Goal: Task Accomplishment & Management: Manage account settings

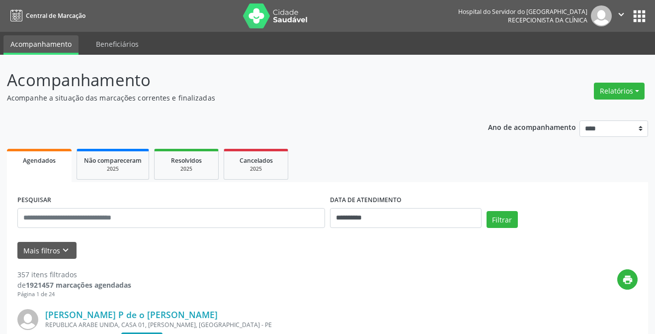
select select "*"
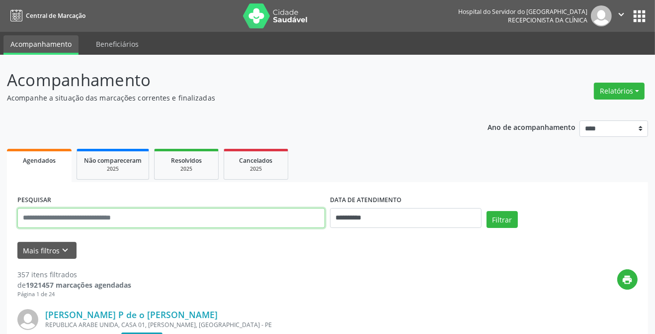
click at [164, 217] on input "text" at bounding box center [171, 218] width 308 height 20
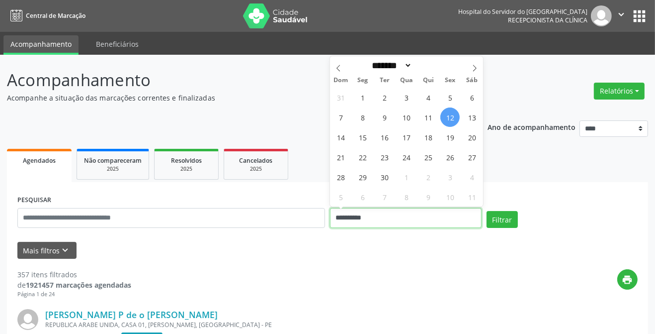
click at [370, 218] on input "**********" at bounding box center [406, 218] width 152 height 20
click at [367, 248] on div "Mais filtros keyboard_arrow_down" at bounding box center [327, 250] width 625 height 17
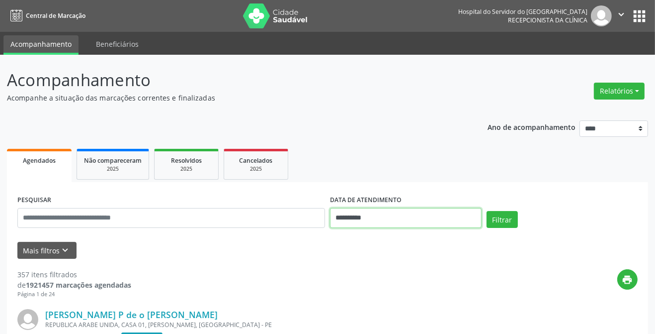
click at [363, 217] on input "**********" at bounding box center [406, 218] width 152 height 20
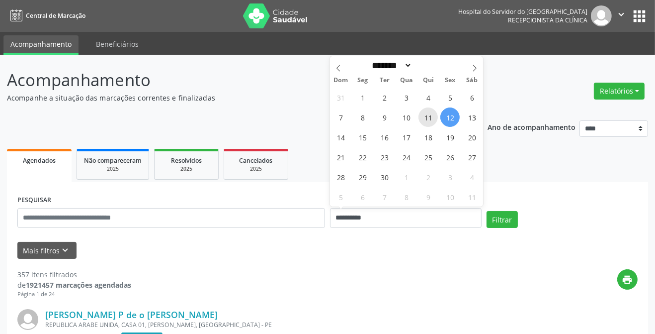
click at [431, 120] on span "11" at bounding box center [428, 116] width 19 height 19
type input "**********"
click at [431, 120] on span "11" at bounding box center [428, 116] width 19 height 19
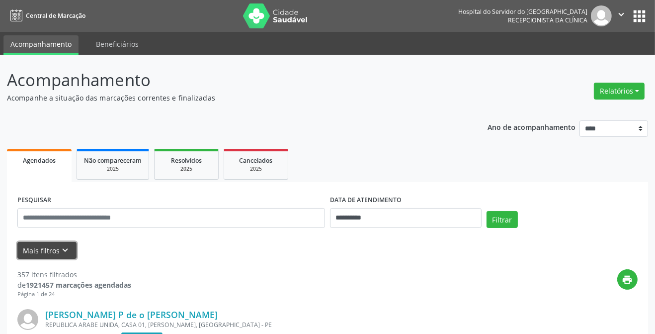
click at [35, 247] on button "Mais filtros keyboard_arrow_down" at bounding box center [46, 250] width 59 height 17
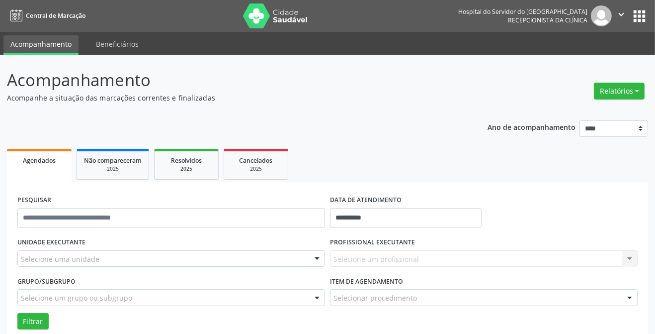
scroll to position [90, 0]
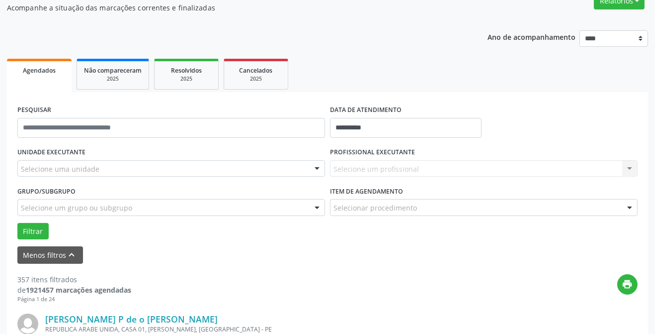
click at [393, 168] on div "Selecione um profissional Nenhum resultado encontrado para: " " Não há nenhuma …" at bounding box center [484, 168] width 308 height 17
click at [183, 168] on div "Selecione uma unidade" at bounding box center [171, 168] width 308 height 17
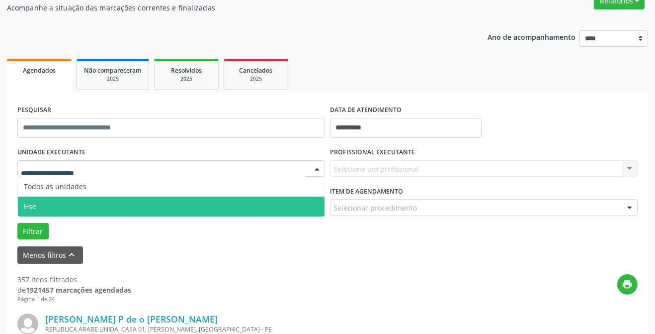
click at [182, 210] on span "Hse" at bounding box center [171, 206] width 307 height 20
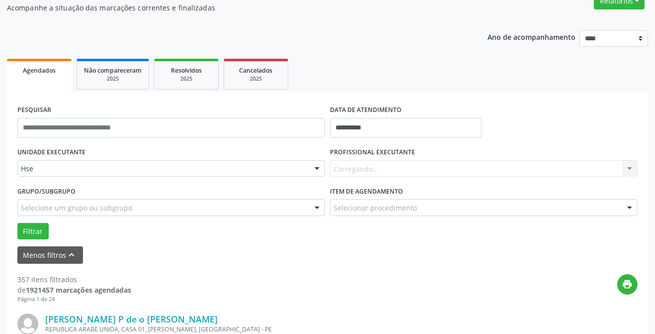
click at [492, 210] on div "Selecionar procedimento" at bounding box center [484, 207] width 308 height 17
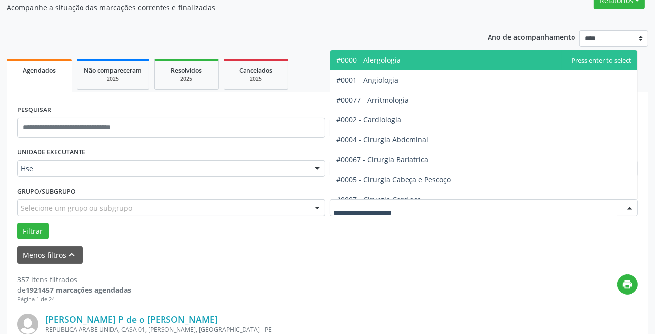
click at [439, 253] on div "Menos filtros keyboard_arrow_up" at bounding box center [327, 254] width 625 height 17
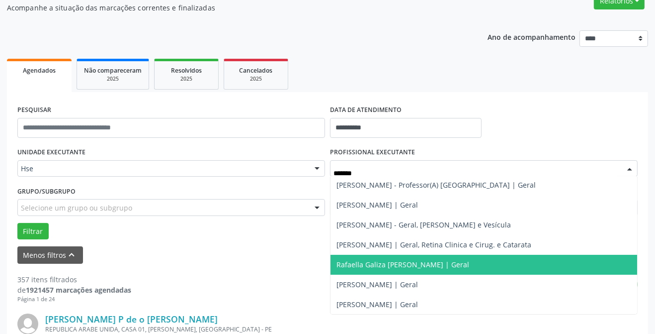
scroll to position [0, 0]
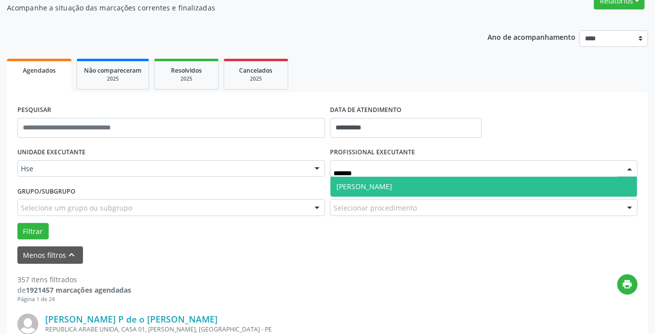
click at [434, 188] on span "[PERSON_NAME]" at bounding box center [484, 187] width 307 height 20
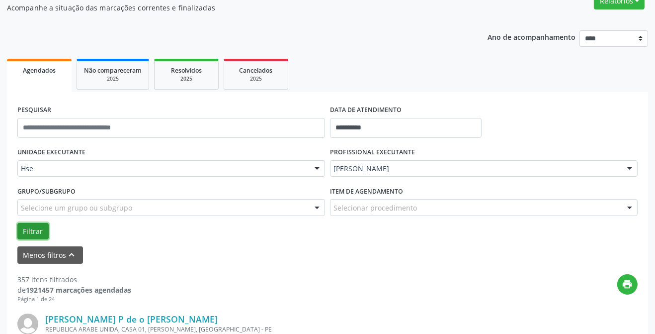
click at [40, 232] on button "Filtrar" at bounding box center [32, 231] width 31 height 17
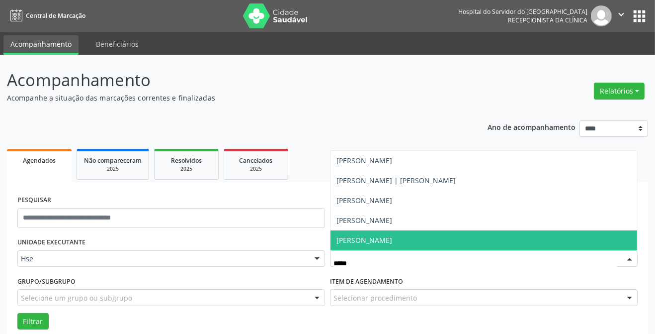
click at [408, 241] on span "[PERSON_NAME]" at bounding box center [484, 240] width 307 height 20
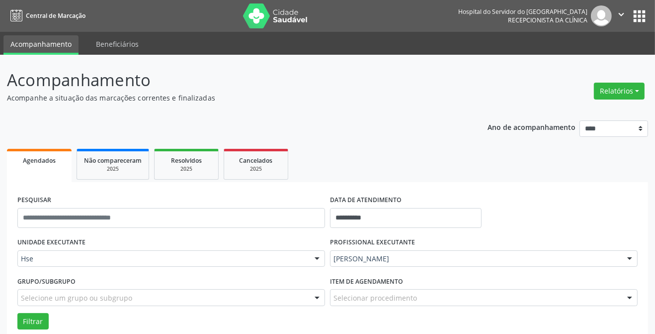
scroll to position [90, 0]
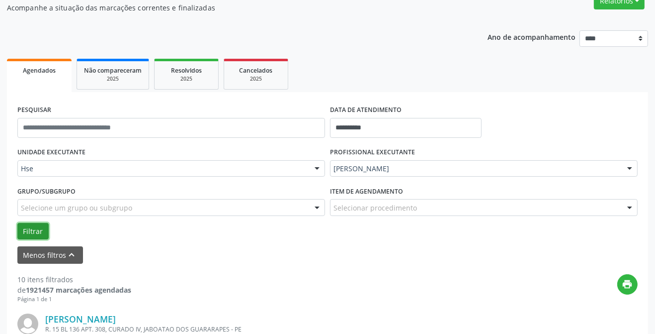
click at [32, 235] on button "Filtrar" at bounding box center [32, 231] width 31 height 17
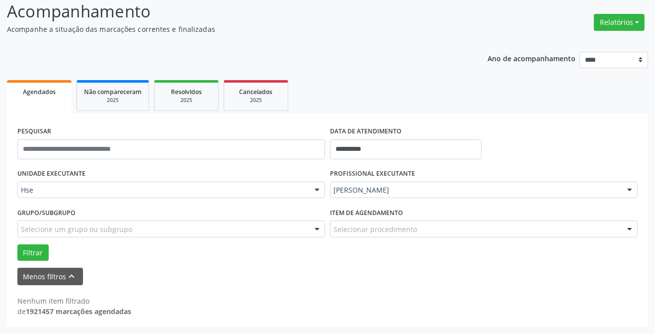
scroll to position [68, 0]
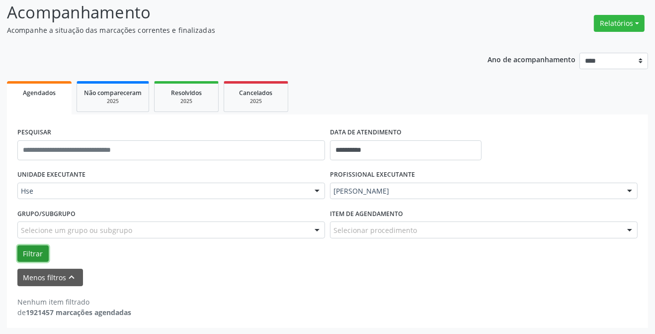
click at [23, 253] on button "Filtrar" at bounding box center [32, 253] width 31 height 17
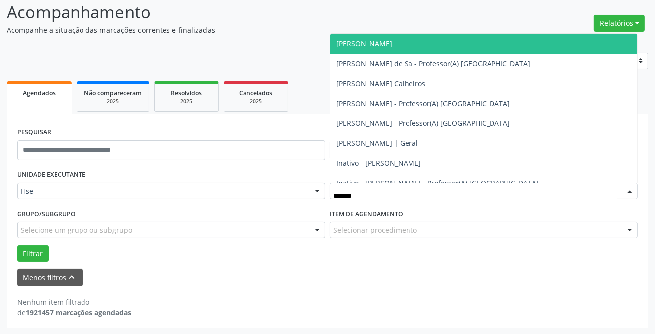
type input "********"
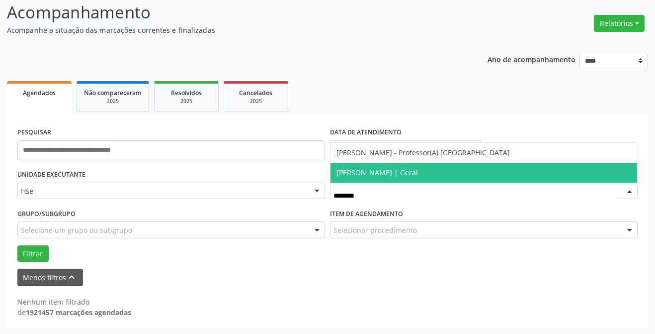
click at [383, 178] on span "[PERSON_NAME] | Geral" at bounding box center [484, 173] width 307 height 20
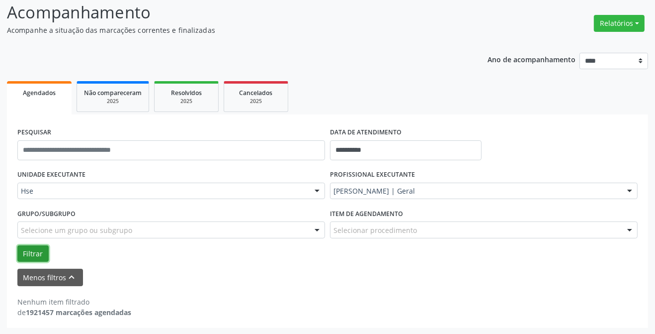
click at [42, 252] on button "Filtrar" at bounding box center [32, 253] width 31 height 17
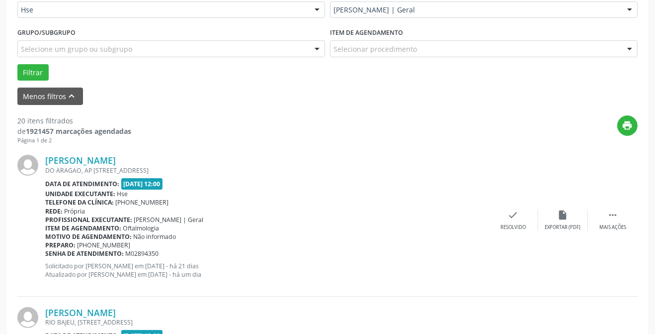
scroll to position [158, 0]
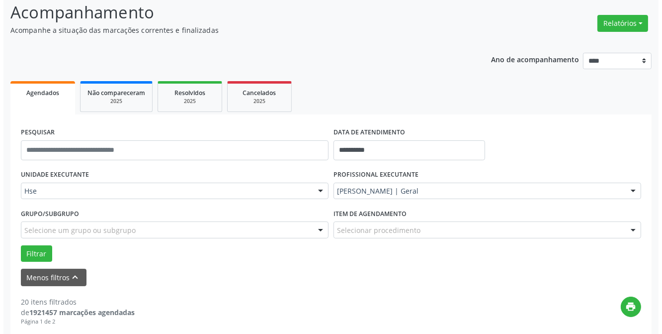
scroll to position [22, 0]
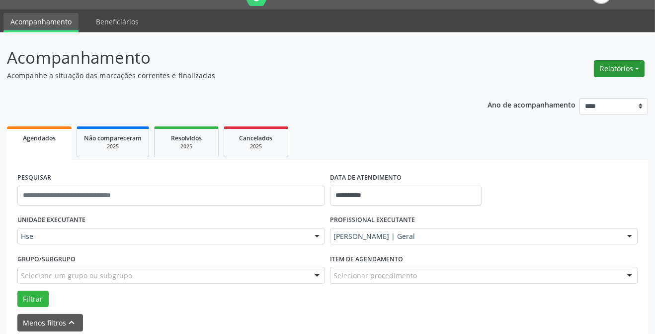
click at [615, 73] on button "Relatórios" at bounding box center [619, 68] width 51 height 17
click at [586, 92] on link "Agendamentos" at bounding box center [593, 90] width 107 height 14
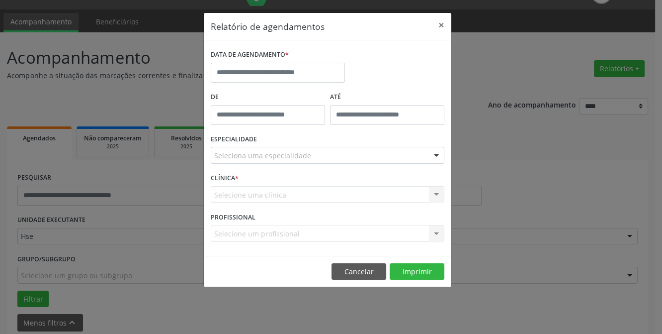
type input "*****"
click at [274, 116] on input "*****" at bounding box center [268, 115] width 114 height 20
click at [289, 105] on input "*****" at bounding box center [268, 115] width 114 height 20
click at [291, 91] on label "De" at bounding box center [268, 96] width 114 height 15
click at [289, 110] on input "*****" at bounding box center [268, 115] width 114 height 20
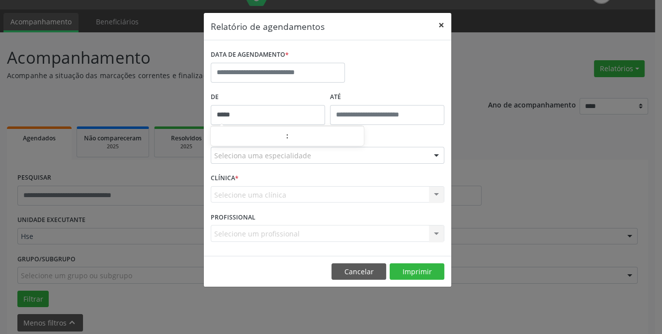
click at [443, 28] on button "×" at bounding box center [442, 25] width 20 height 24
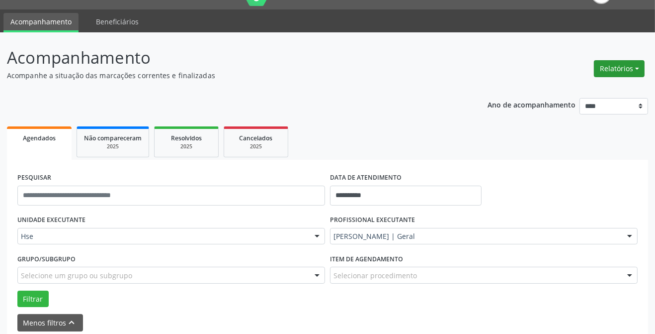
click at [629, 67] on button "Relatórios" at bounding box center [619, 68] width 51 height 17
click at [582, 86] on link "Agendamentos" at bounding box center [593, 90] width 107 height 14
select select "*"
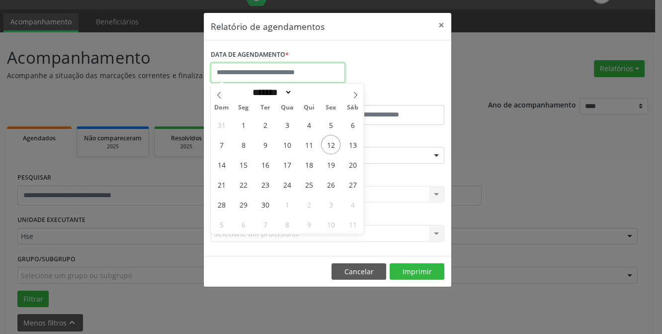
click at [269, 70] on input "text" at bounding box center [278, 73] width 134 height 20
click at [312, 146] on span "11" at bounding box center [308, 144] width 19 height 19
type input "**********"
click at [312, 146] on span "11" at bounding box center [308, 144] width 19 height 19
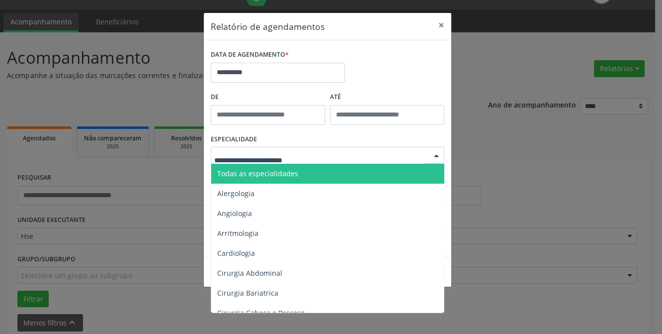
click at [336, 134] on div "ESPECIALIDADE Todas as especialidades Alergologia Angiologia Arritmologia Cardi…" at bounding box center [327, 151] width 239 height 39
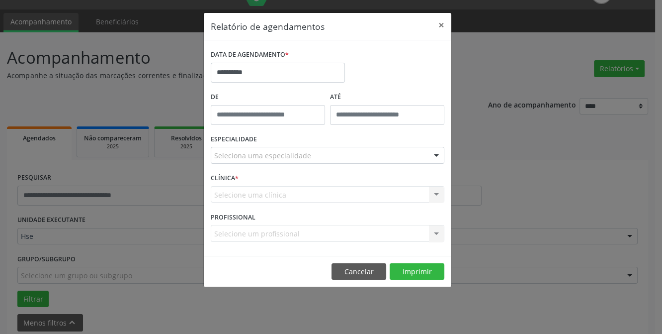
click at [425, 152] on div "Seleciona uma especialidade" at bounding box center [328, 155] width 234 height 17
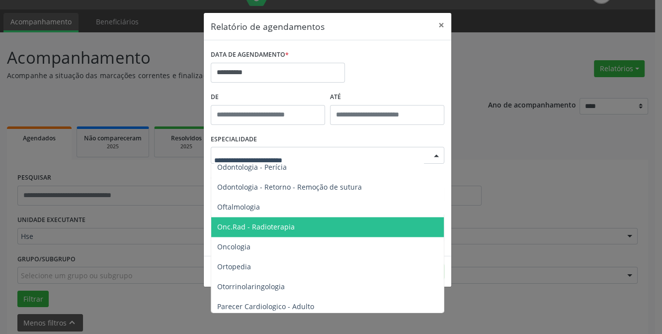
scroll to position [1384, 0]
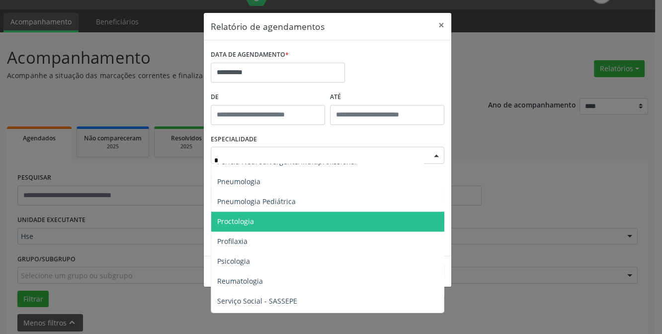
type input "**"
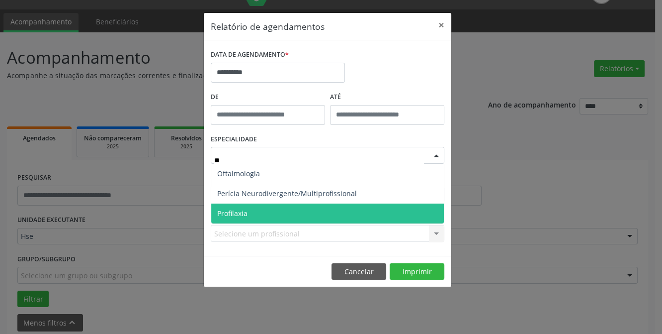
scroll to position [0, 0]
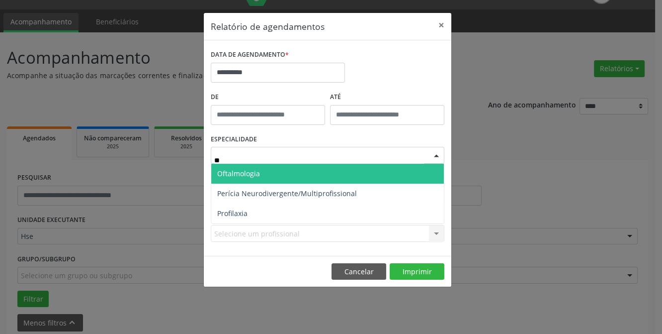
click at [271, 176] on span "Oftalmologia" at bounding box center [327, 174] width 233 height 20
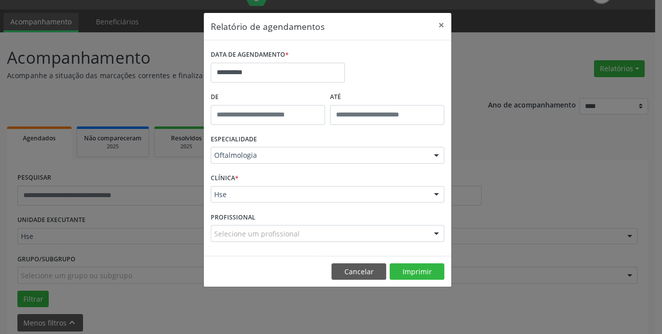
click at [432, 232] on div at bounding box center [436, 233] width 15 height 17
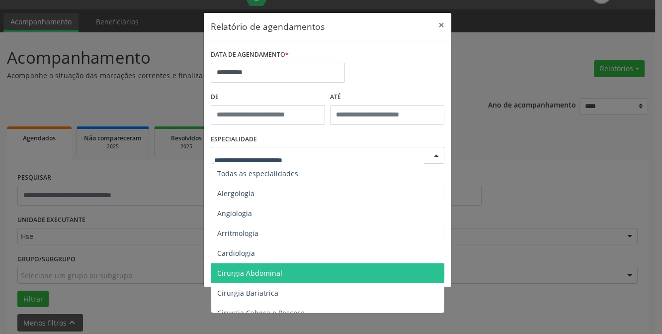
click at [316, 272] on span "Cirurgia Abdominal" at bounding box center [328, 273] width 234 height 20
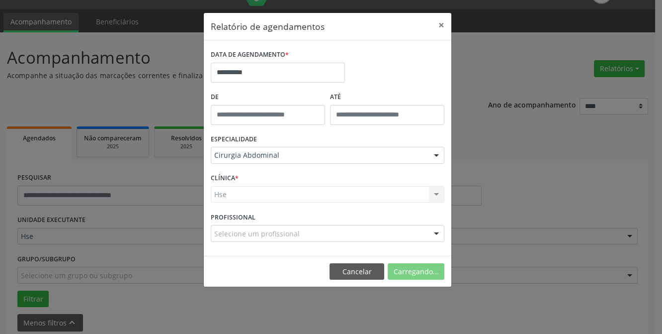
click at [327, 239] on div "Selecione um profissional" at bounding box center [328, 233] width 234 height 17
click at [317, 248] on input "text" at bounding box center [319, 238] width 210 height 20
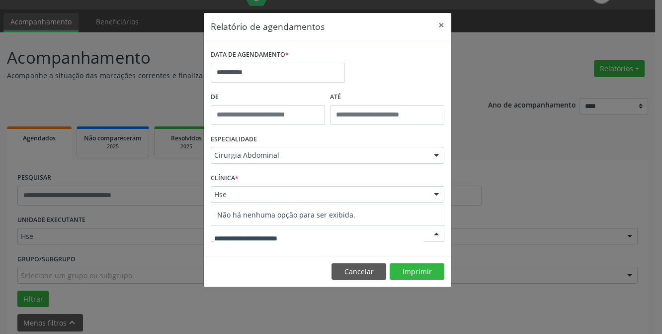
click at [245, 241] on input "text" at bounding box center [319, 238] width 210 height 20
click at [383, 237] on input "text" at bounding box center [319, 238] width 210 height 20
click at [440, 233] on div at bounding box center [436, 233] width 15 height 17
click at [437, 234] on div at bounding box center [436, 233] width 15 height 17
click at [348, 235] on input "text" at bounding box center [319, 238] width 210 height 20
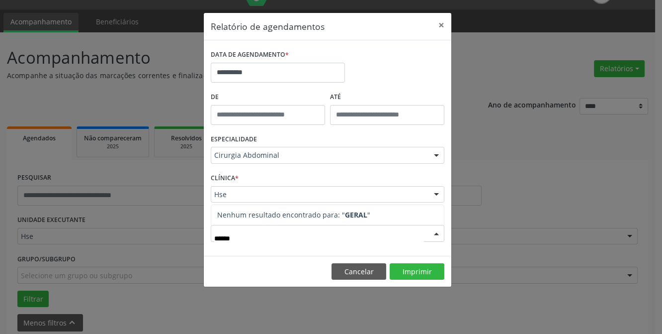
type input "*******"
drag, startPoint x: 329, startPoint y: 233, endPoint x: 166, endPoint y: 230, distance: 163.6
click at [160, 231] on div "**********" at bounding box center [331, 167] width 662 height 334
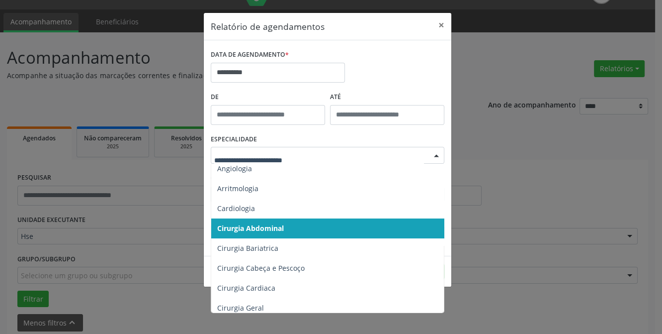
scroll to position [90, 0]
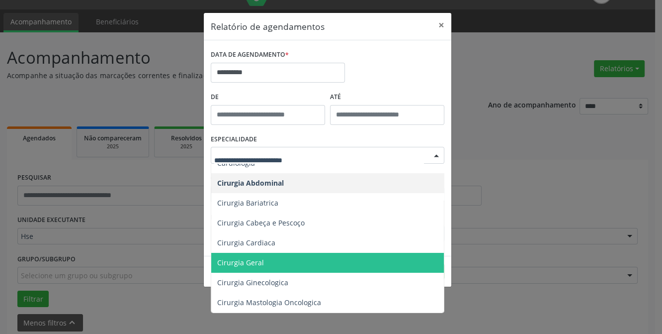
click at [277, 261] on span "Cirurgia Geral" at bounding box center [328, 263] width 234 height 20
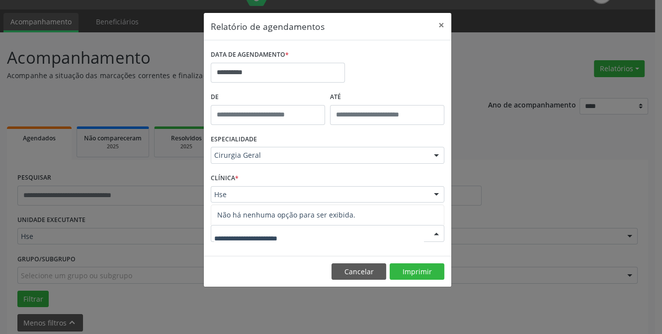
type input "*"
type input "*******"
click at [272, 75] on input "**********" at bounding box center [278, 73] width 134 height 20
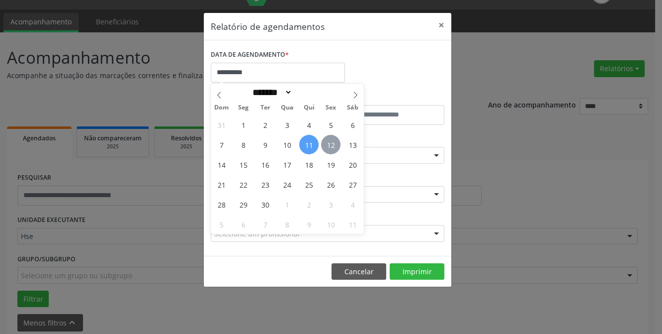
click at [326, 140] on span "12" at bounding box center [330, 144] width 19 height 19
type input "**********"
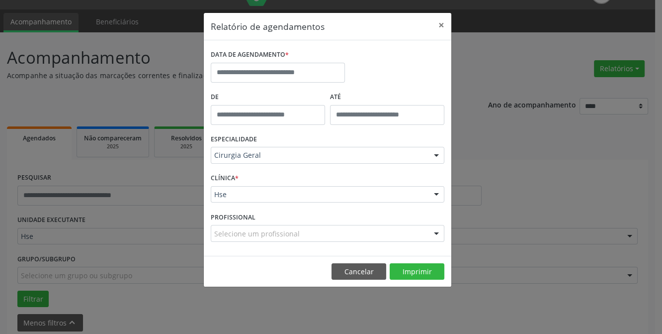
click at [370, 71] on div "DATA DE AGENDAMENTO *" at bounding box center [327, 68] width 239 height 42
click at [293, 72] on input "text" at bounding box center [278, 73] width 134 height 20
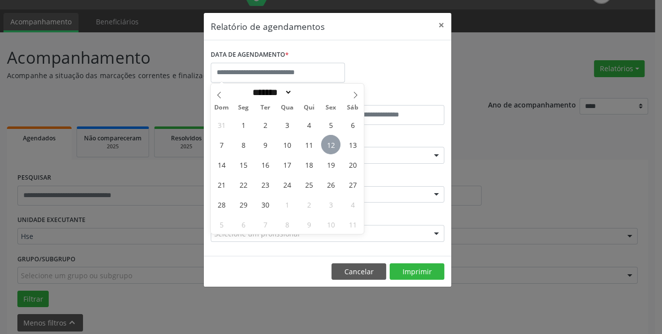
click at [324, 143] on span "12" at bounding box center [330, 144] width 19 height 19
type input "**********"
click at [324, 143] on span "12" at bounding box center [330, 144] width 19 height 19
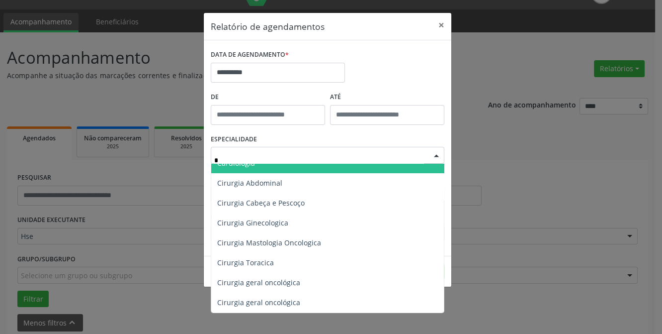
type input "**"
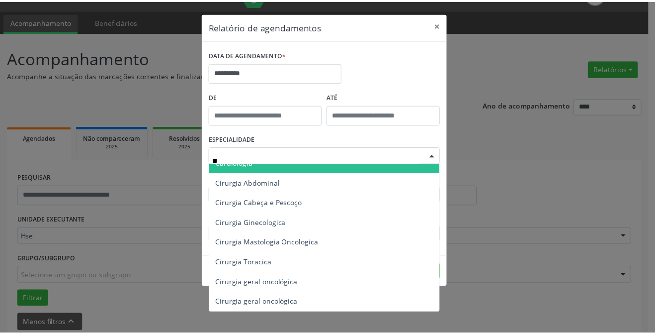
scroll to position [0, 0]
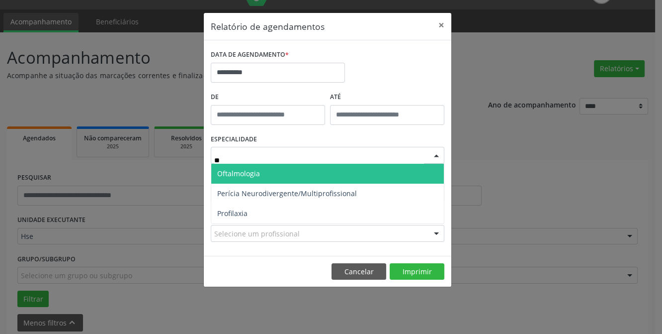
click at [272, 173] on span "Oftalmologia" at bounding box center [327, 174] width 233 height 20
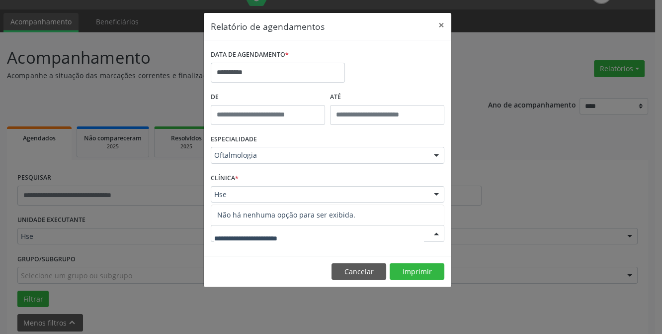
click at [292, 234] on input "text" at bounding box center [319, 238] width 210 height 20
type input "*"
click at [442, 26] on button "×" at bounding box center [442, 25] width 20 height 24
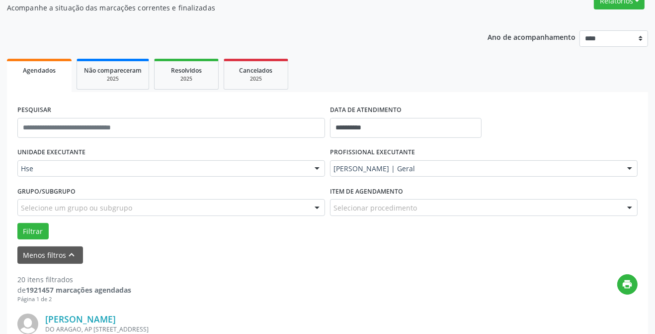
scroll to position [135, 0]
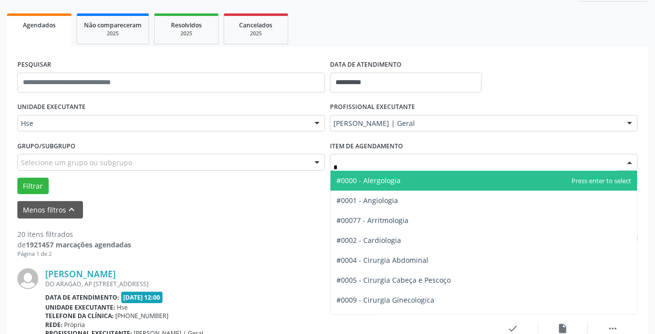
type input "**"
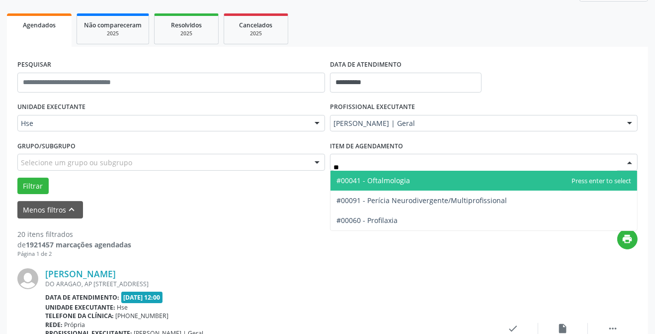
click at [376, 179] on span "#00041 - Oftalmologia" at bounding box center [374, 180] width 74 height 9
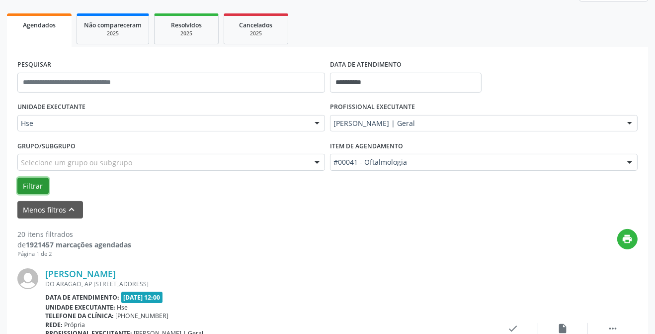
click at [40, 185] on button "Filtrar" at bounding box center [32, 185] width 31 height 17
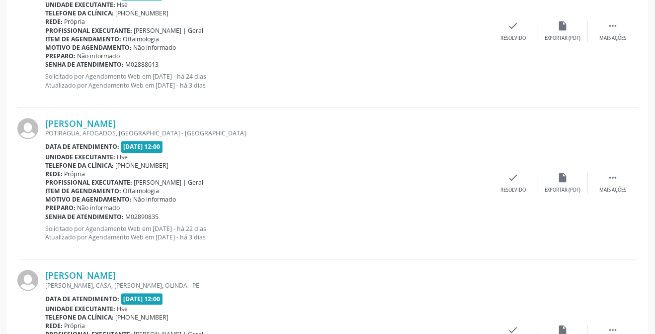
scroll to position [2380, 0]
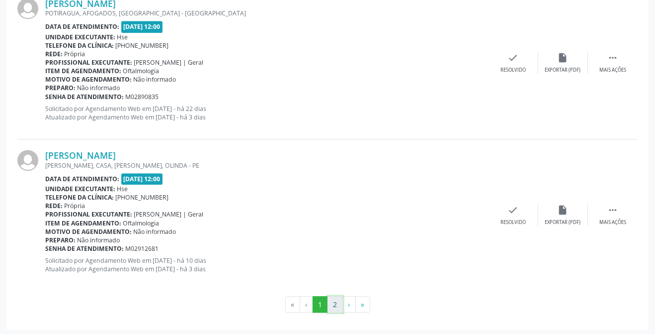
click at [336, 299] on button "2" at bounding box center [335, 304] width 15 height 17
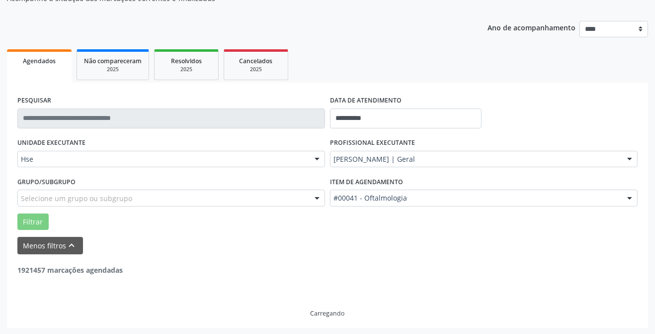
scroll to position [863, 0]
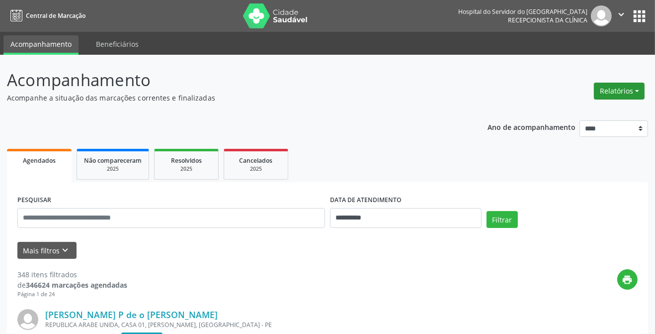
click at [625, 94] on button "Relatórios" at bounding box center [619, 91] width 51 height 17
click at [570, 112] on link "Agendamentos" at bounding box center [593, 112] width 107 height 14
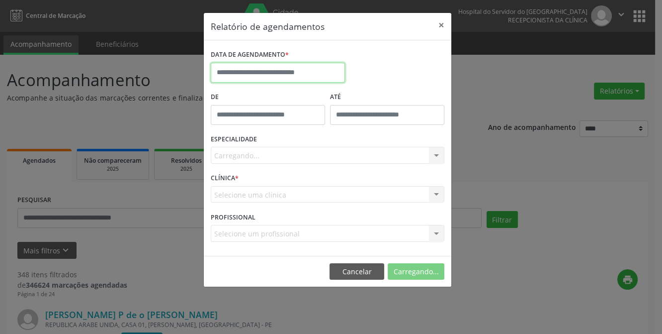
click at [287, 74] on input "text" at bounding box center [278, 73] width 134 height 20
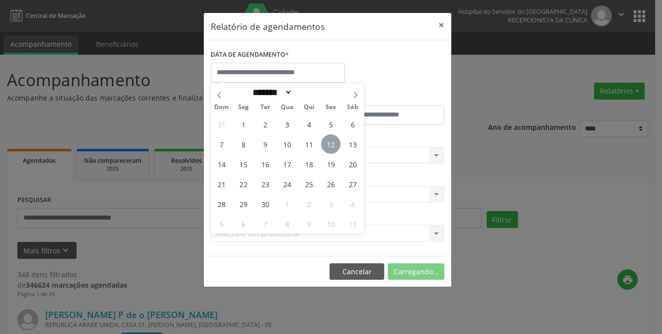
click at [333, 140] on span "12" at bounding box center [330, 143] width 19 height 19
type input "**********"
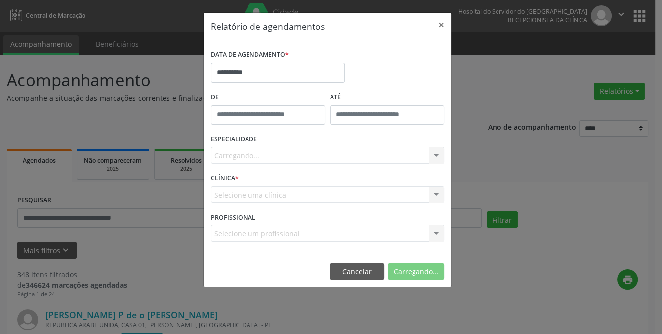
type input "*****"
click at [286, 117] on input "*****" at bounding box center [268, 115] width 114 height 20
click at [438, 22] on button "×" at bounding box center [442, 25] width 20 height 24
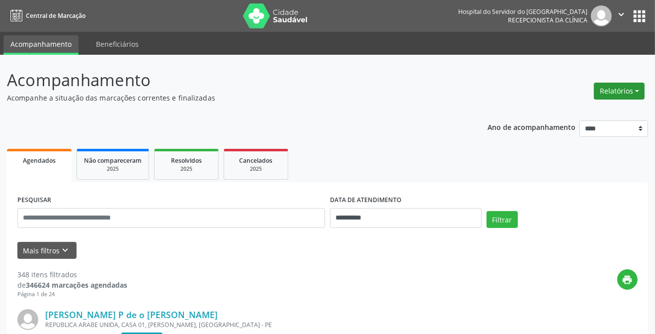
click at [615, 96] on button "Relatórios" at bounding box center [619, 91] width 51 height 17
click at [570, 117] on link "Agendamentos" at bounding box center [593, 112] width 107 height 14
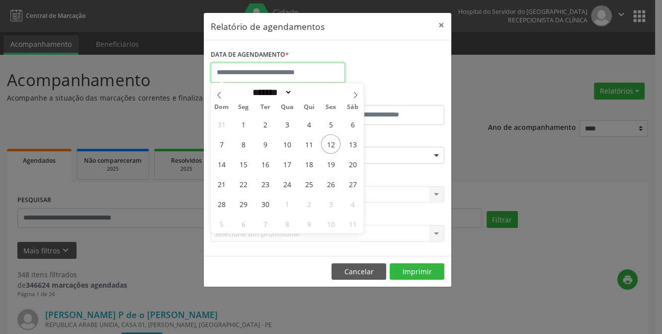
click at [292, 80] on input "text" at bounding box center [278, 73] width 134 height 20
click at [329, 138] on span "12" at bounding box center [330, 143] width 19 height 19
type input "**********"
click at [333, 141] on span "12" at bounding box center [330, 143] width 19 height 19
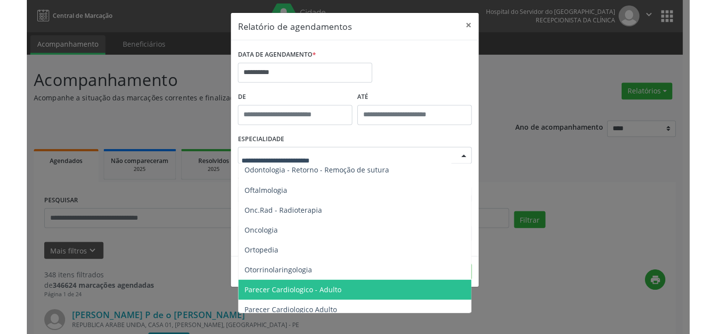
scroll to position [1311, 0]
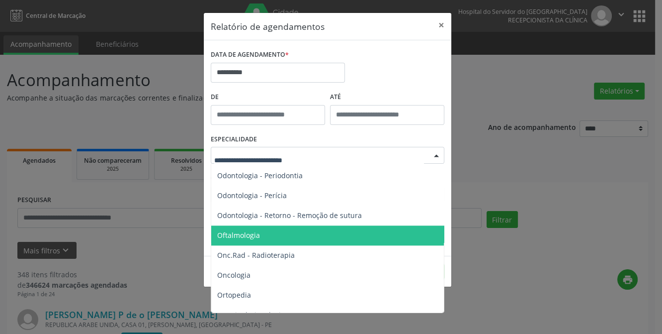
click at [267, 235] on span "Oftalmologia" at bounding box center [328, 235] width 234 height 20
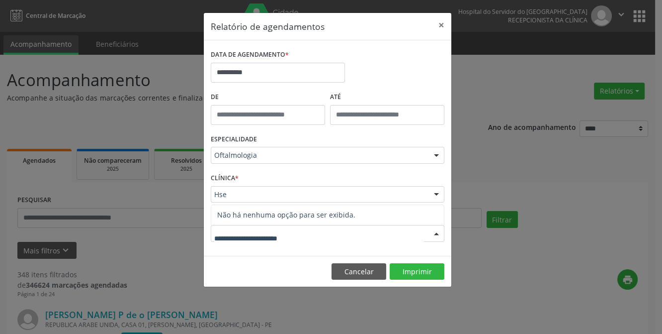
click at [426, 242] on div "PROFISSIONAL Nenhum resultado encontrado para: " " Não há nenhuma opção para se…" at bounding box center [327, 228] width 239 height 39
click at [402, 233] on div at bounding box center [328, 233] width 234 height 17
click at [441, 235] on div at bounding box center [436, 233] width 15 height 17
click at [436, 235] on div at bounding box center [436, 233] width 15 height 17
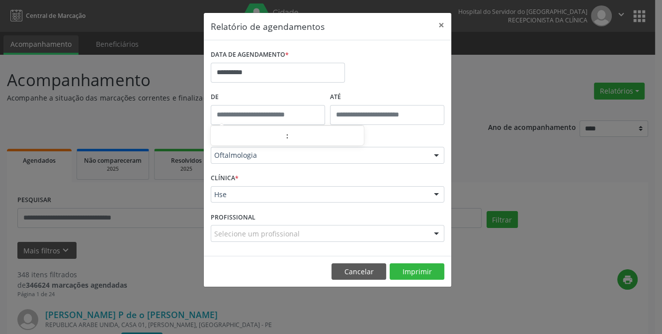
type input "*****"
click at [259, 110] on input "*****" at bounding box center [268, 115] width 114 height 20
click at [425, 83] on div "**********" at bounding box center [327, 68] width 239 height 42
click at [441, 26] on button "×" at bounding box center [442, 25] width 20 height 24
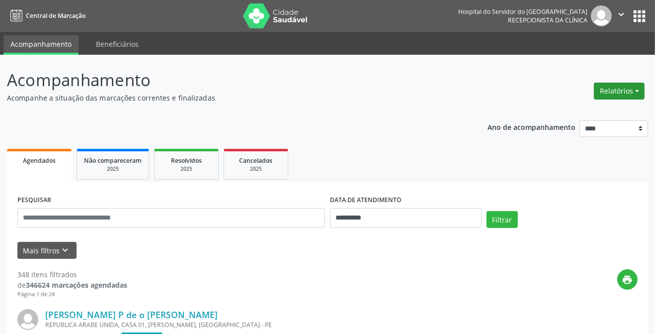
click at [605, 96] on button "Relatórios" at bounding box center [619, 91] width 51 height 17
click at [593, 109] on link "Agendamentos" at bounding box center [593, 112] width 107 height 14
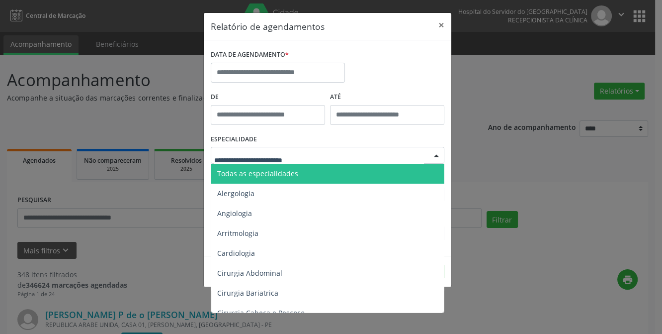
click at [326, 152] on div at bounding box center [328, 155] width 234 height 17
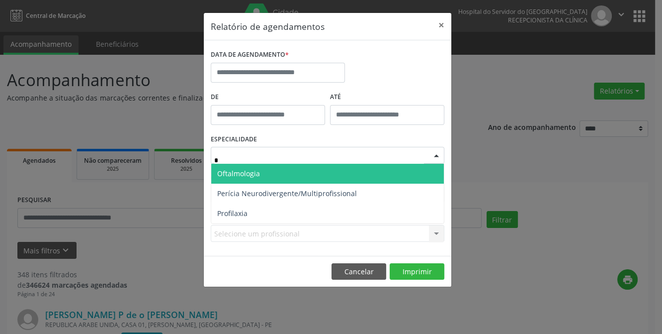
type input "**"
click at [355, 167] on span "Oftalmologia" at bounding box center [327, 174] width 233 height 20
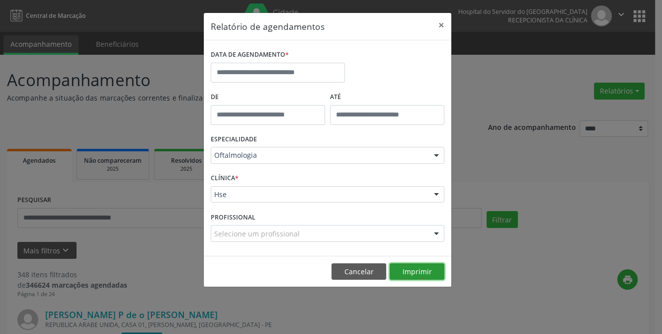
click at [398, 264] on button "Imprimir" at bounding box center [417, 271] width 55 height 17
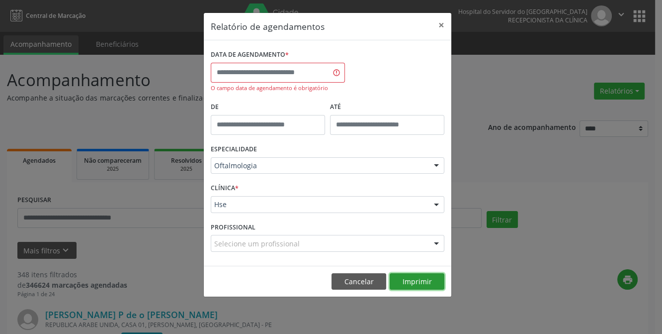
click at [427, 287] on button "Imprimir" at bounding box center [417, 281] width 55 height 17
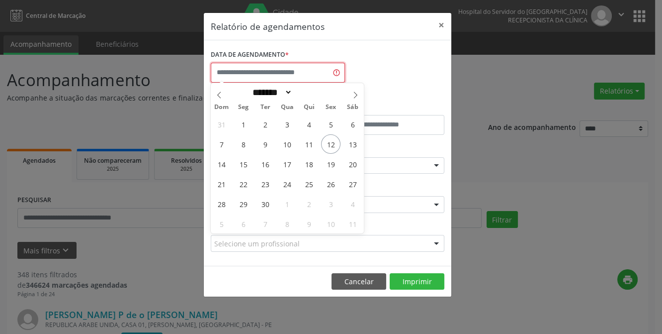
click at [274, 78] on input "text" at bounding box center [278, 73] width 134 height 20
click at [342, 139] on div "31 1 2 3 4 5 6 7 8 9 10 11 12 13 14 15 16 17 18 19 20 21 22 23 24 25 26 27 28 2…" at bounding box center [287, 173] width 153 height 119
click at [334, 142] on span "12" at bounding box center [330, 143] width 19 height 19
type input "**********"
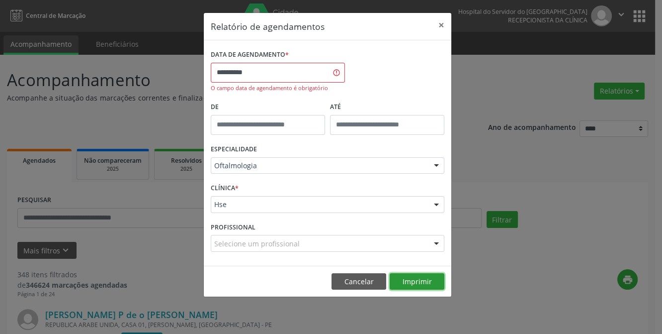
click at [406, 278] on button "Imprimir" at bounding box center [417, 281] width 55 height 17
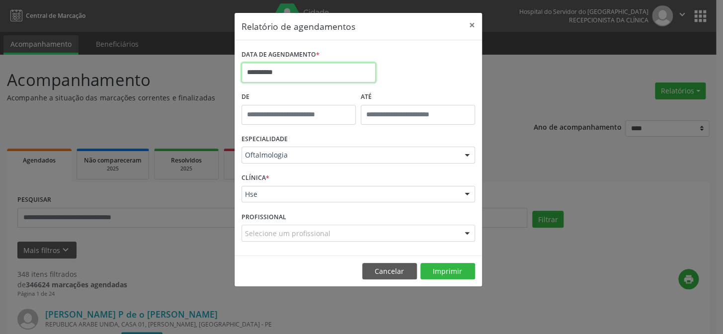
click at [304, 71] on input "**********" at bounding box center [309, 73] width 134 height 20
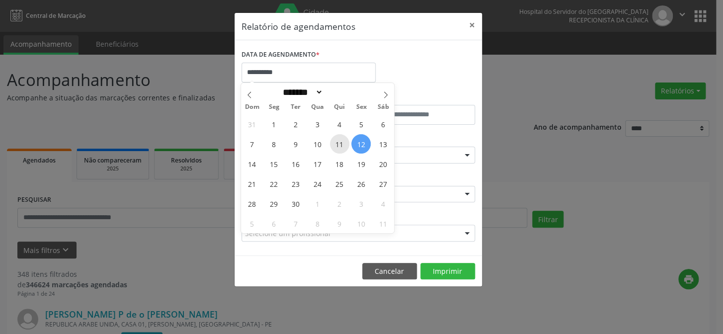
click at [335, 140] on span "11" at bounding box center [339, 143] width 19 height 19
type input "**********"
click at [335, 140] on span "11" at bounding box center [339, 143] width 19 height 19
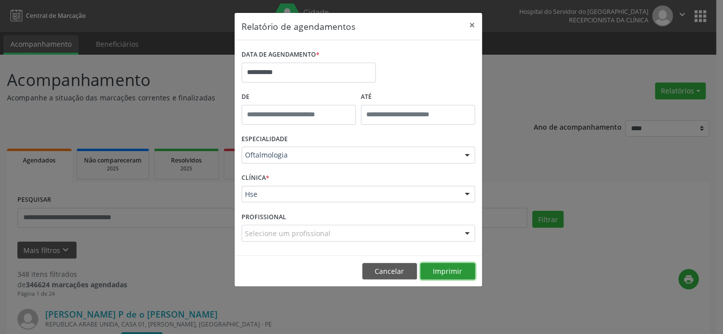
click at [434, 274] on button "Imprimir" at bounding box center [448, 271] width 55 height 17
click at [472, 28] on button "×" at bounding box center [472, 25] width 20 height 24
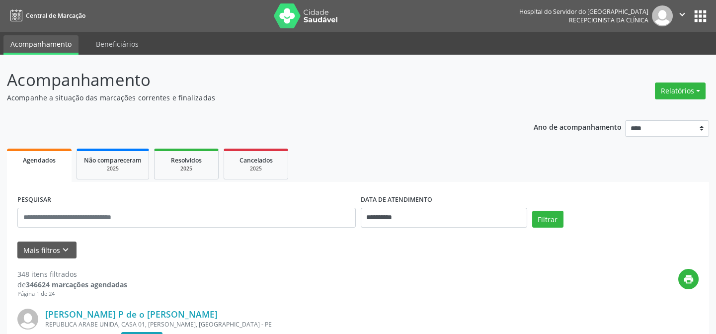
scroll to position [45, 0]
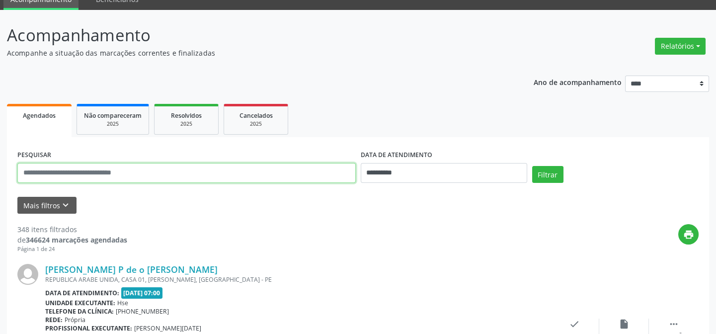
click at [232, 179] on input "text" at bounding box center [186, 173] width 339 height 20
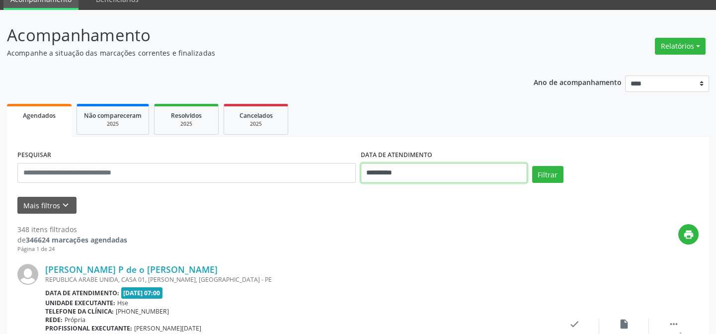
click at [383, 175] on input "**********" at bounding box center [444, 173] width 167 height 20
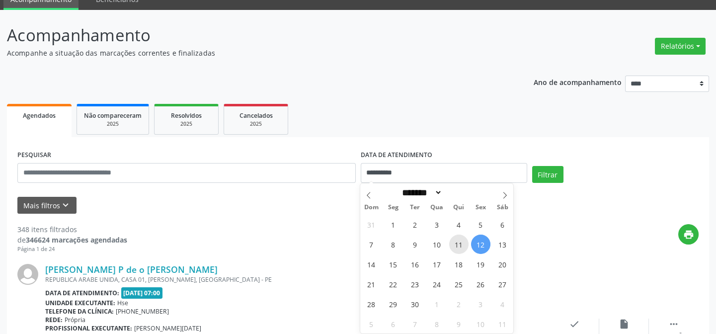
click at [458, 243] on span "11" at bounding box center [458, 244] width 19 height 19
type input "**********"
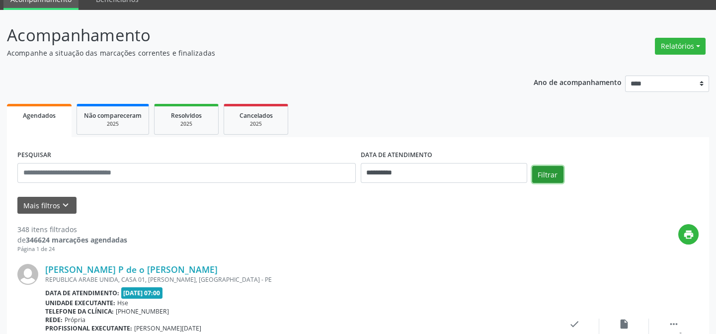
click at [542, 175] on button "Filtrar" at bounding box center [547, 174] width 31 height 17
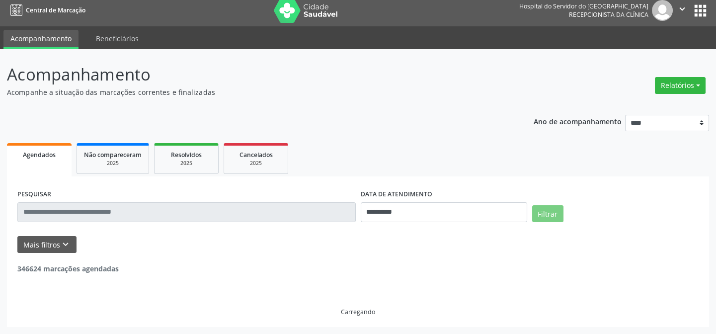
scroll to position [5, 0]
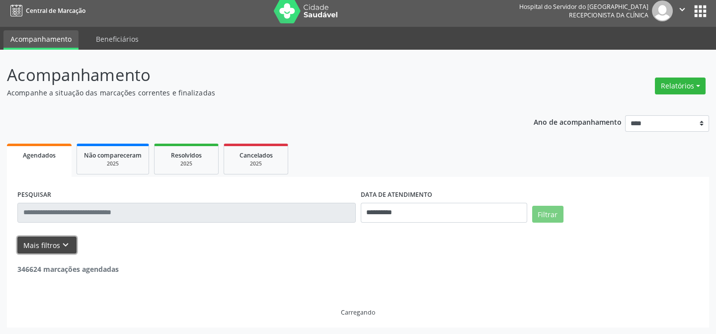
click at [40, 247] on button "Mais filtros keyboard_arrow_down" at bounding box center [46, 245] width 59 height 17
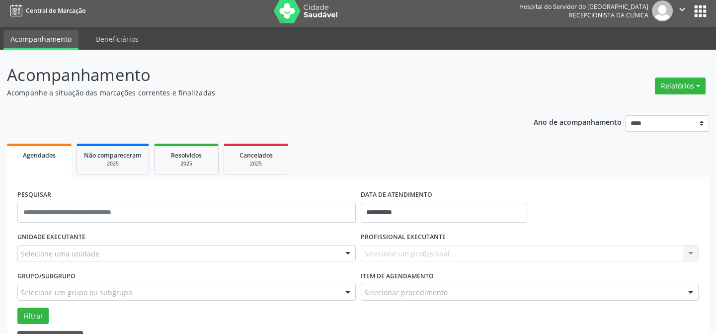
click at [401, 258] on div "Selecione um profissional Nenhum resultado encontrado para: " " Não há nenhuma …" at bounding box center [530, 253] width 339 height 17
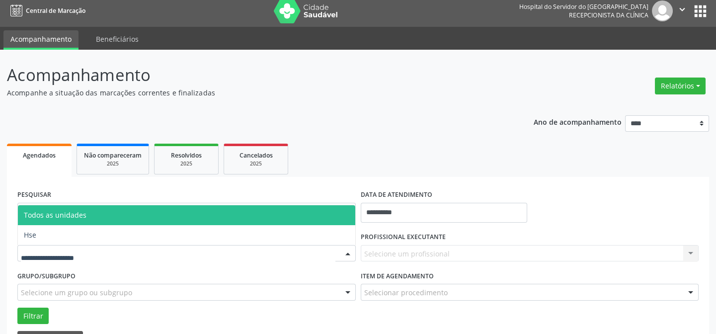
click at [303, 252] on div at bounding box center [186, 253] width 339 height 17
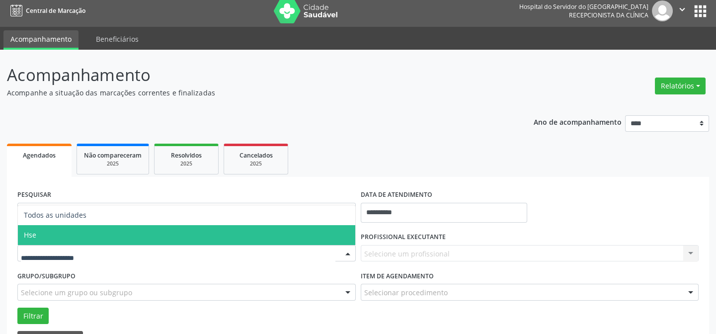
click at [162, 235] on span "Hse" at bounding box center [187, 235] width 338 height 20
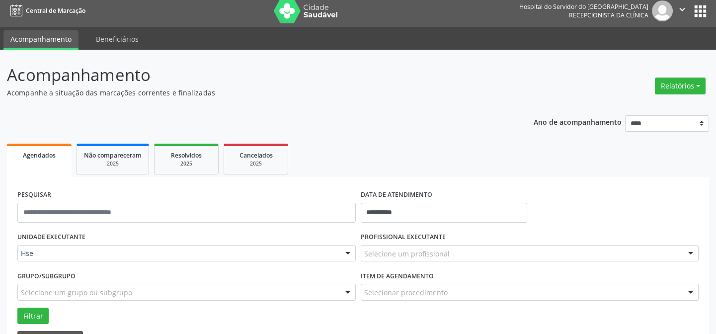
click at [503, 256] on div "Selecione um profissional" at bounding box center [530, 253] width 339 height 17
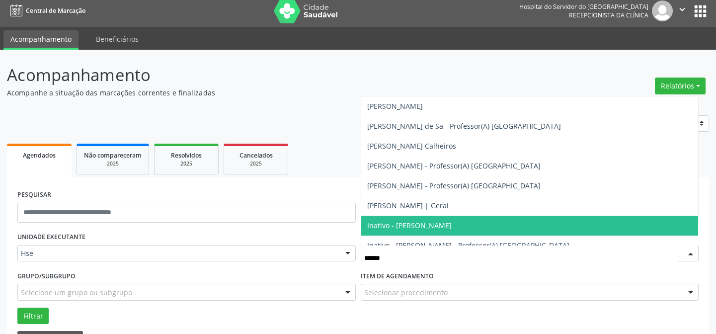
type input "*******"
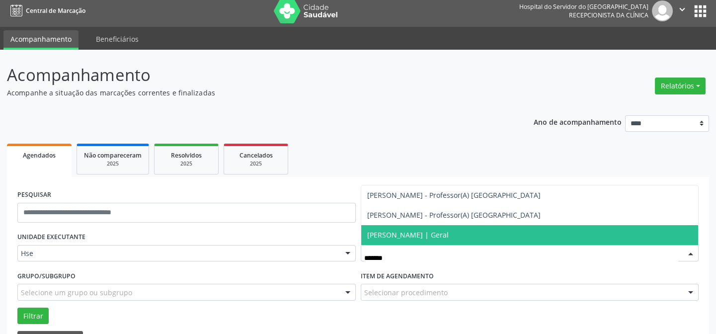
click at [449, 235] on span "[PERSON_NAME] | Geral" at bounding box center [408, 234] width 82 height 9
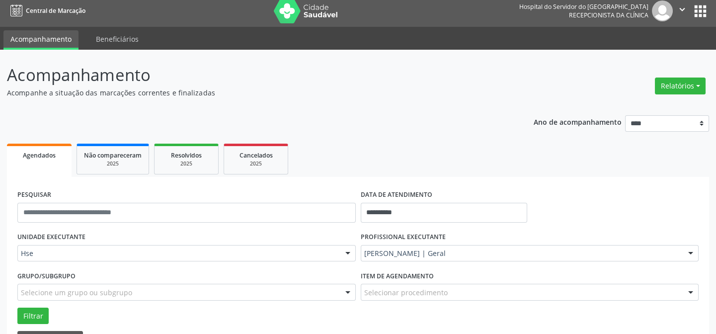
scroll to position [50, 0]
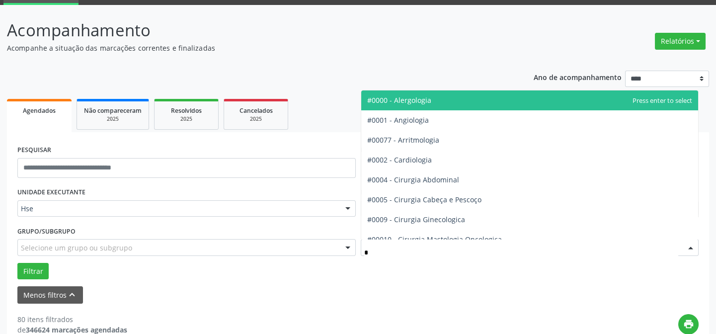
type input "**"
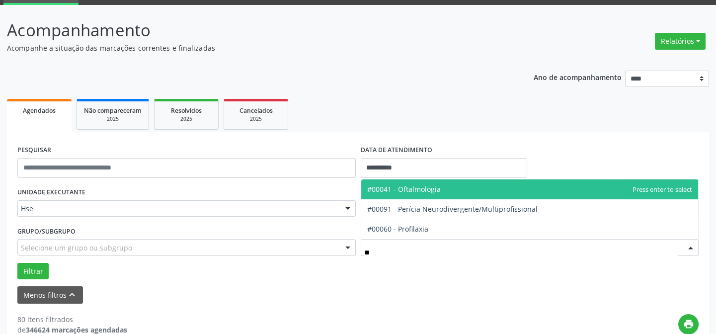
click at [408, 190] on span "#00041 - Oftalmologia" at bounding box center [404, 188] width 74 height 9
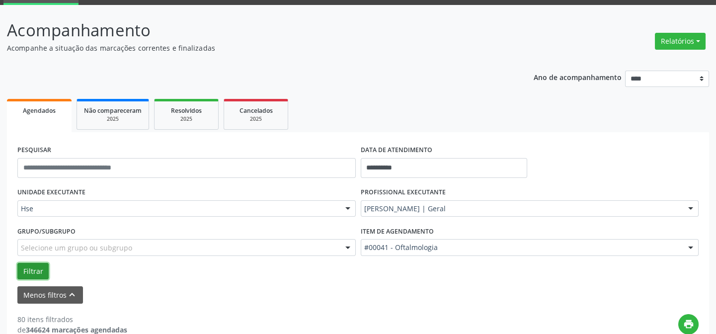
click at [28, 269] on button "Filtrar" at bounding box center [32, 271] width 31 height 17
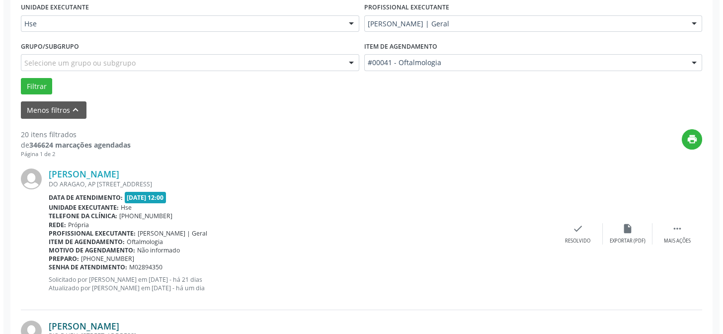
scroll to position [280, 0]
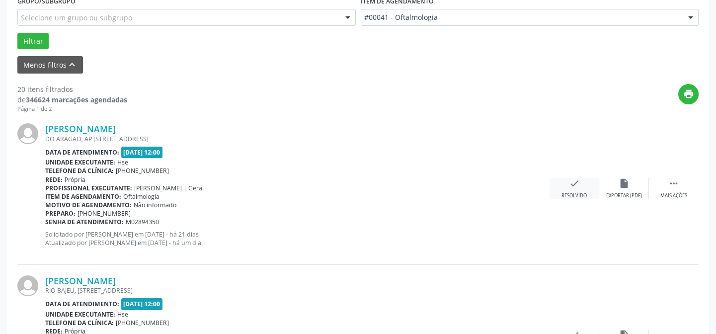
click at [571, 187] on icon "check" at bounding box center [574, 183] width 11 height 11
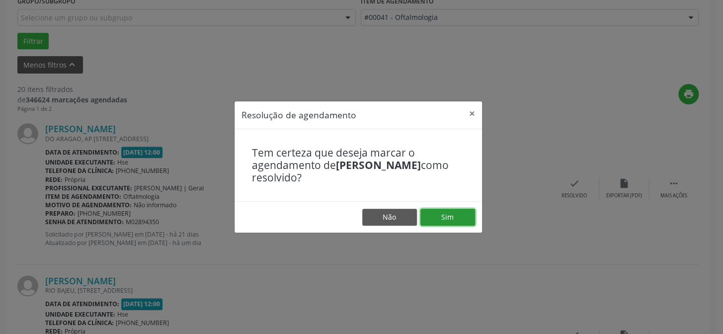
click at [459, 217] on button "Sim" at bounding box center [448, 217] width 55 height 17
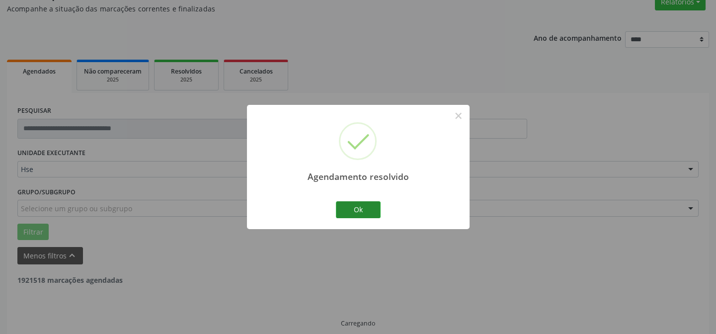
scroll to position [99, 0]
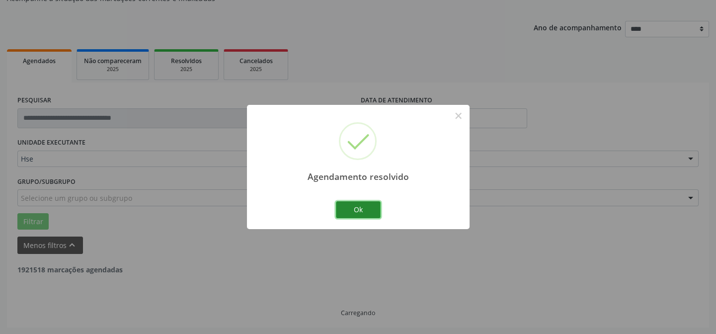
click at [377, 211] on button "Ok" at bounding box center [358, 209] width 45 height 17
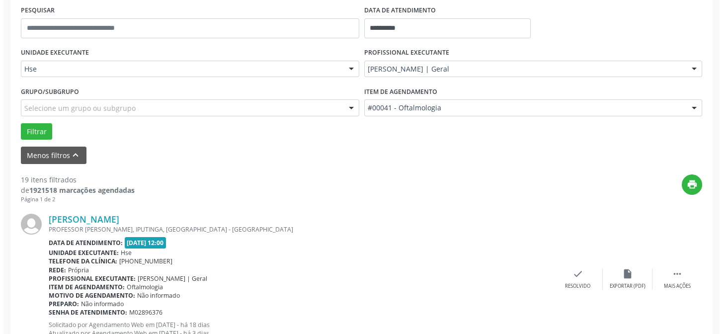
scroll to position [235, 0]
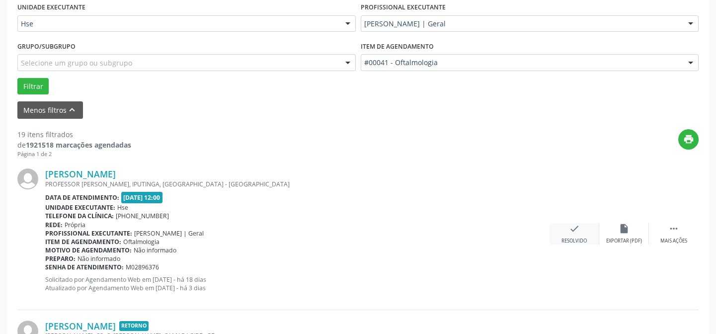
click at [572, 230] on icon "check" at bounding box center [574, 228] width 11 height 11
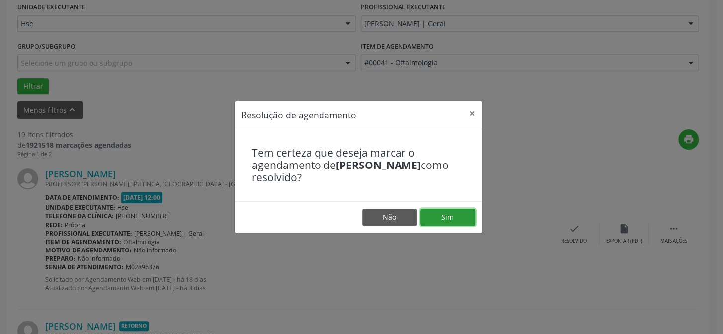
click at [439, 214] on button "Sim" at bounding box center [448, 217] width 55 height 17
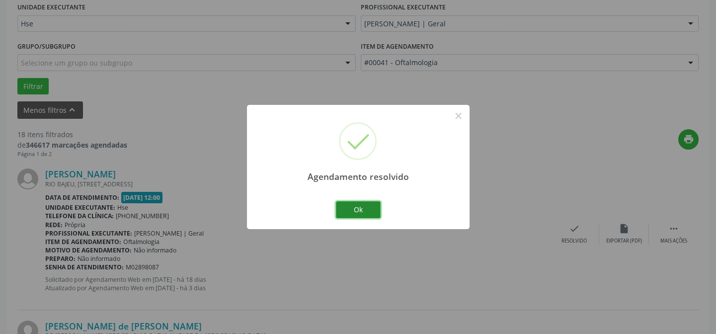
click at [362, 213] on button "Ok" at bounding box center [358, 209] width 45 height 17
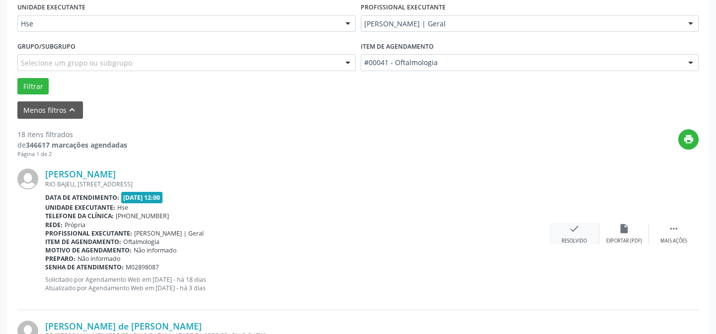
click at [581, 235] on div "check Resolvido" at bounding box center [575, 233] width 50 height 21
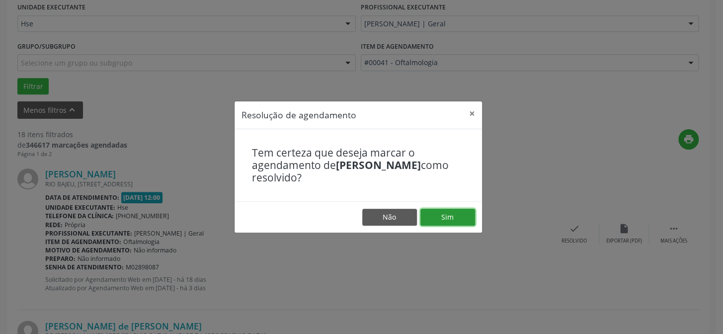
click at [438, 218] on button "Sim" at bounding box center [448, 217] width 55 height 17
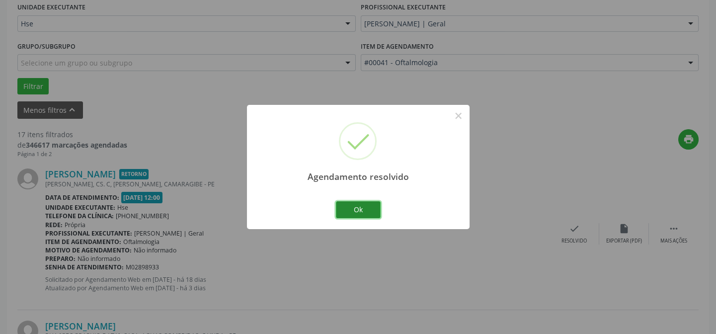
click at [338, 214] on button "Ok" at bounding box center [358, 209] width 45 height 17
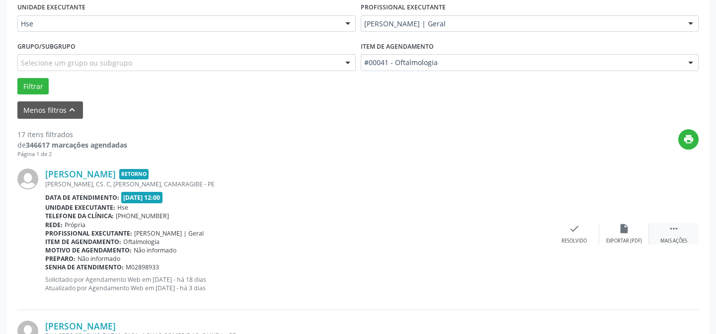
click at [662, 241] on div "Mais ações" at bounding box center [674, 241] width 27 height 7
click at [618, 238] on div "Não compareceu" at bounding box center [624, 241] width 42 height 7
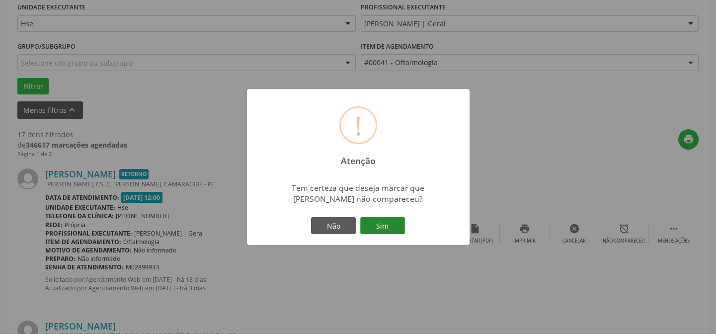
click at [373, 223] on button "Sim" at bounding box center [382, 225] width 45 height 17
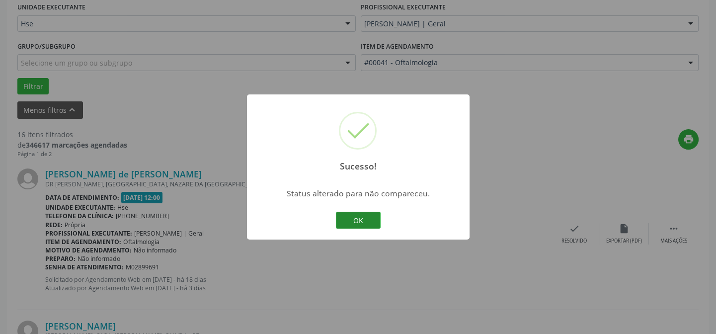
click at [371, 218] on button "OK" at bounding box center [358, 220] width 45 height 17
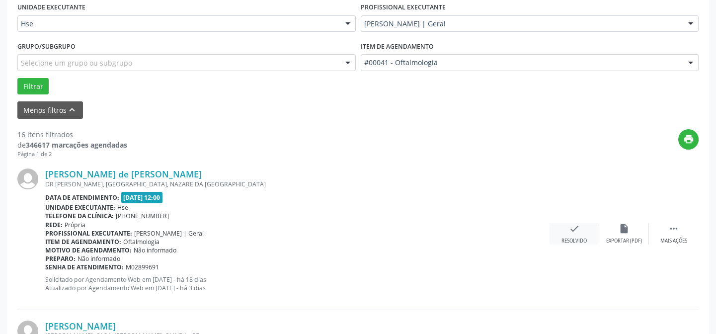
click at [567, 236] on div "check Resolvido" at bounding box center [575, 233] width 50 height 21
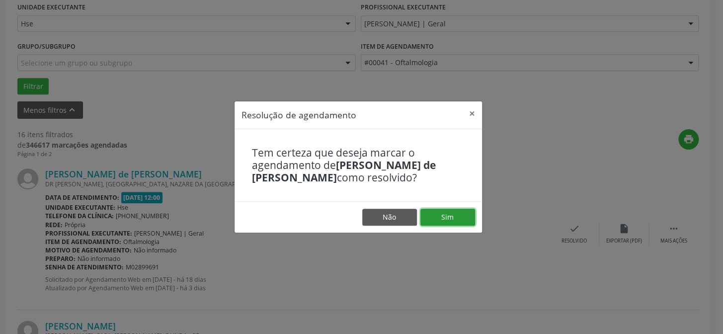
click at [433, 220] on button "Sim" at bounding box center [448, 217] width 55 height 17
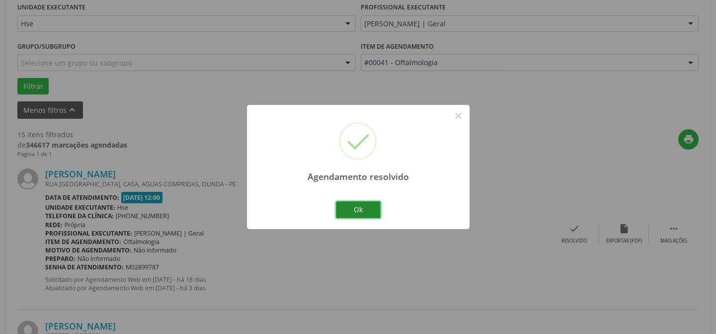
click at [366, 213] on button "Ok" at bounding box center [358, 209] width 45 height 17
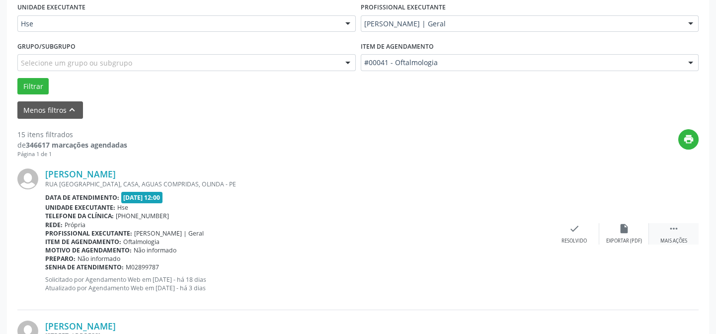
click at [662, 228] on div " Mais ações" at bounding box center [674, 233] width 50 height 21
click at [619, 230] on icon "alarm_off" at bounding box center [624, 228] width 11 height 11
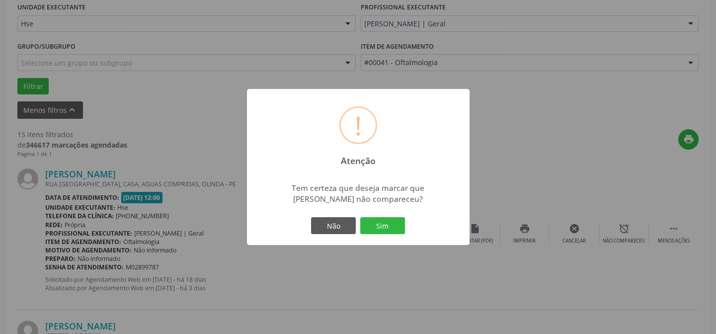
click at [409, 229] on div "! Atenção × Tem certeza que deseja marcar que Sergio Bezerra da Silva não compa…" at bounding box center [358, 167] width 223 height 156
click at [403, 226] on button "Sim" at bounding box center [382, 225] width 45 height 17
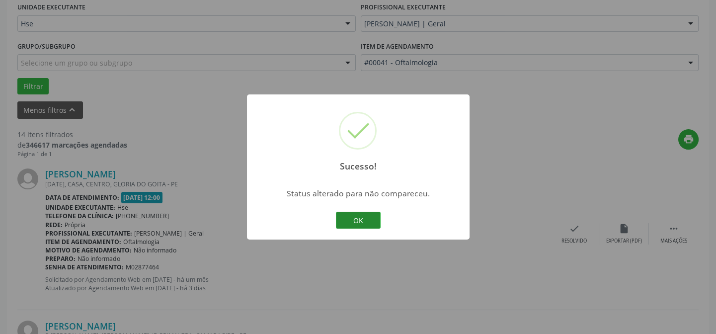
click at [338, 225] on button "OK" at bounding box center [358, 220] width 45 height 17
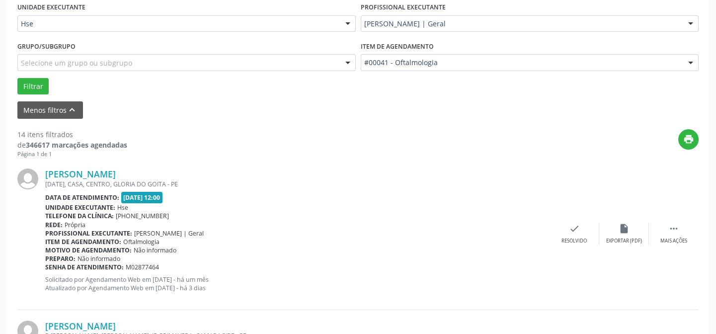
click at [576, 246] on div "Roselia Rocha de Albuquerque 15 DE NOVEMBRO, CASA, CENTRO, GLORIA DO GOITA - PE…" at bounding box center [358, 234] width 682 height 152
click at [576, 244] on div "Roselia Rocha de Albuquerque 15 DE NOVEMBRO, CASA, CENTRO, GLORIA DO GOITA - PE…" at bounding box center [358, 234] width 682 height 152
click at [567, 231] on div "check Resolvido" at bounding box center [575, 233] width 50 height 21
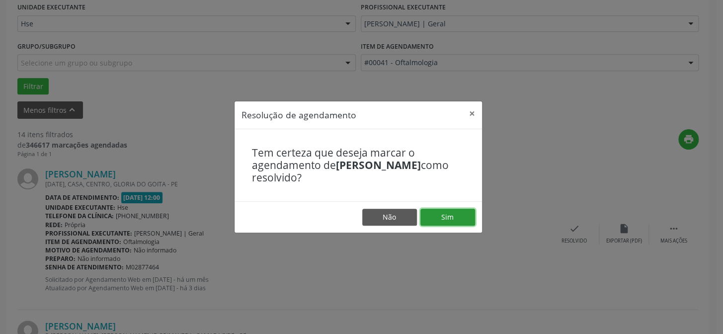
click at [451, 218] on button "Sim" at bounding box center [448, 217] width 55 height 17
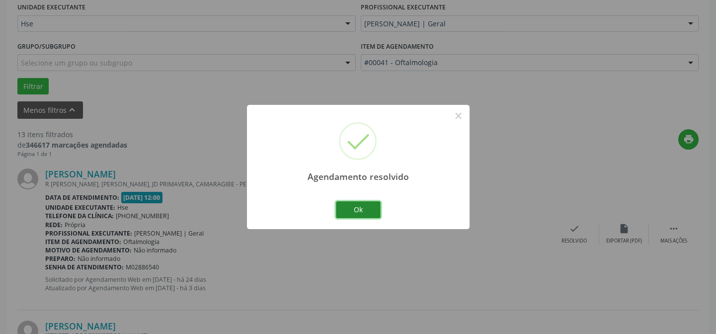
click at [371, 210] on button "Ok" at bounding box center [358, 209] width 45 height 17
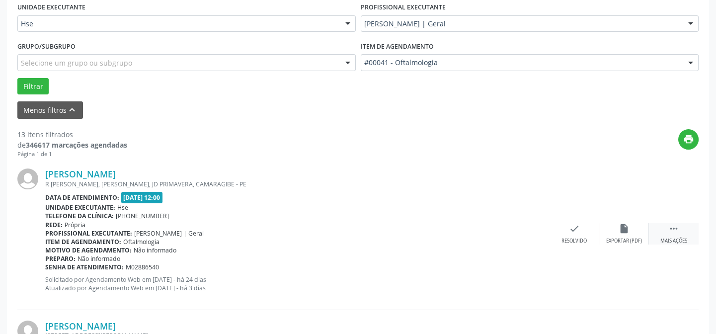
click at [662, 229] on div " Mais ações" at bounding box center [674, 233] width 50 height 21
click at [632, 233] on div "alarm_off Não compareceu" at bounding box center [625, 233] width 50 height 21
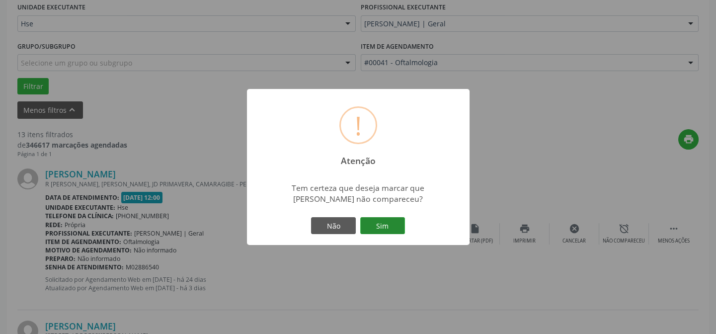
click at [382, 228] on button "Sim" at bounding box center [382, 225] width 45 height 17
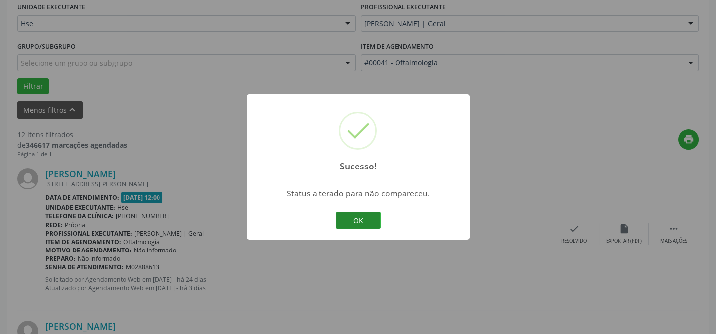
click at [377, 223] on button "OK" at bounding box center [358, 220] width 45 height 17
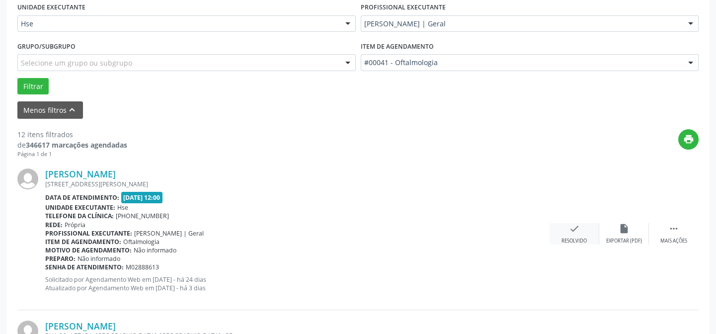
click at [568, 234] on div "check Resolvido" at bounding box center [575, 233] width 50 height 21
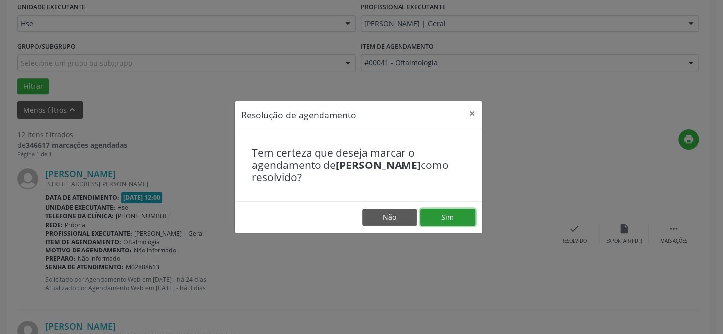
click at [450, 217] on button "Sim" at bounding box center [448, 217] width 55 height 17
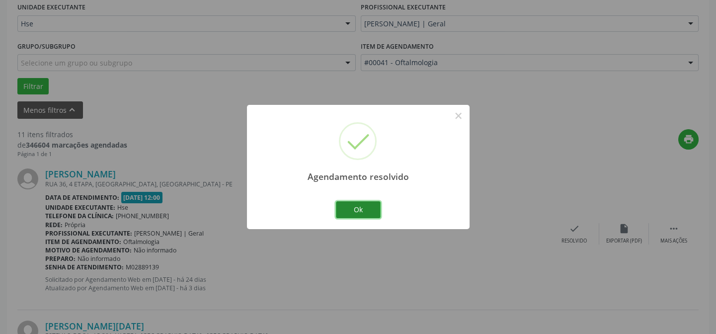
click at [358, 211] on button "Ok" at bounding box center [358, 209] width 45 height 17
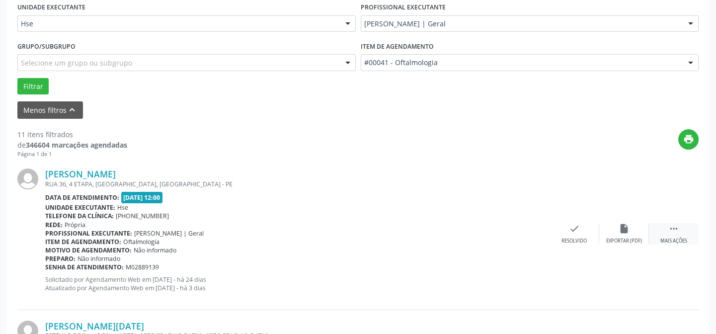
click at [662, 234] on div " Mais ações" at bounding box center [674, 233] width 50 height 21
click at [626, 239] on div "Não compareceu" at bounding box center [624, 241] width 42 height 7
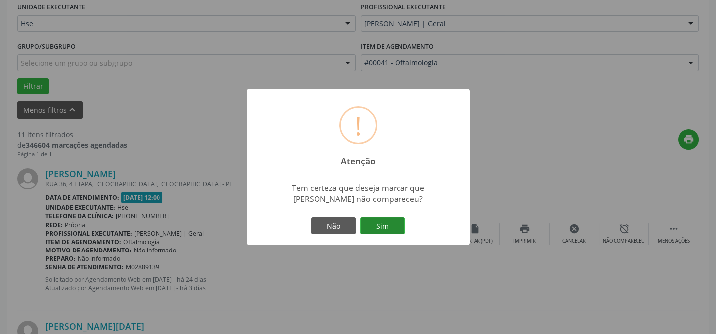
click at [372, 224] on button "Sim" at bounding box center [382, 225] width 45 height 17
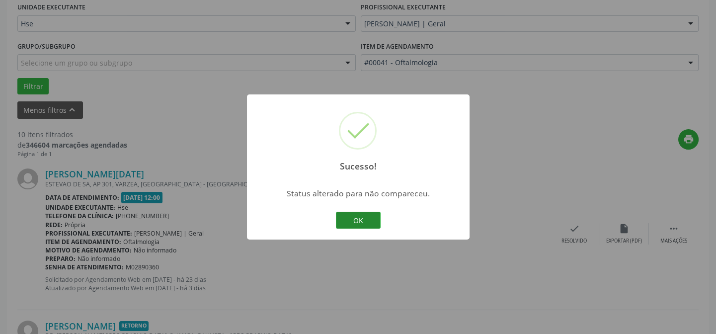
click at [371, 223] on button "OK" at bounding box center [358, 220] width 45 height 17
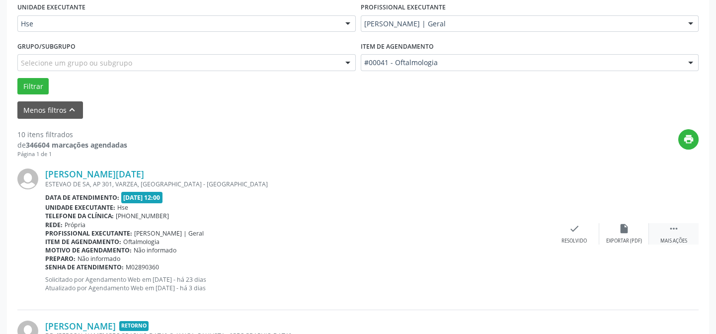
click at [662, 239] on div "Mais ações" at bounding box center [674, 241] width 27 height 7
click at [619, 234] on div "alarm_off Não compareceu" at bounding box center [625, 233] width 50 height 21
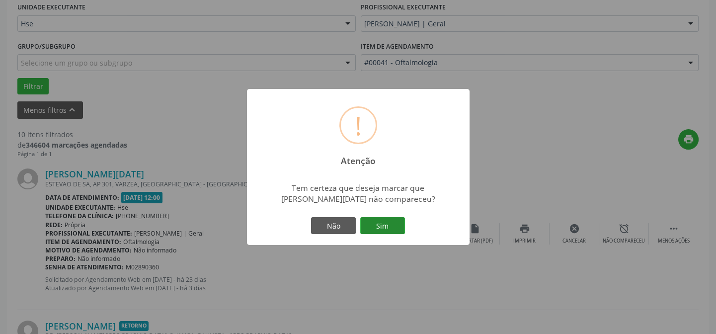
click at [398, 226] on button "Sim" at bounding box center [382, 225] width 45 height 17
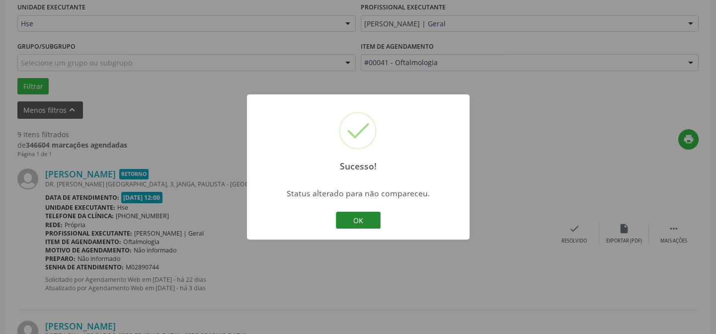
click at [366, 217] on button "OK" at bounding box center [358, 220] width 45 height 17
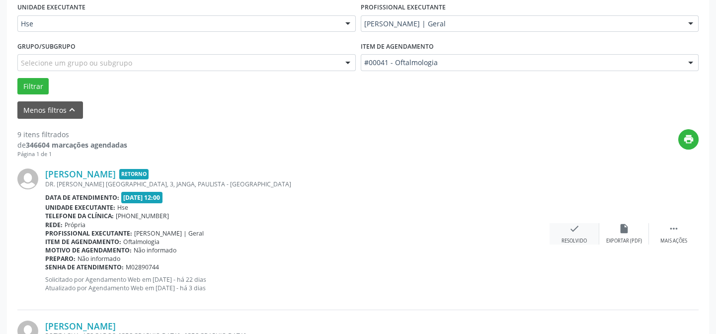
click at [565, 239] on div "Resolvido" at bounding box center [574, 241] width 25 height 7
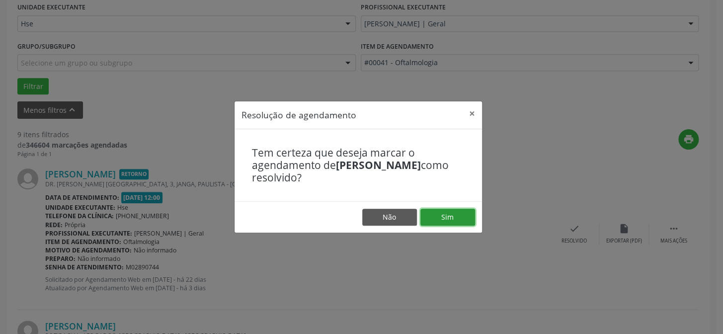
click at [464, 226] on button "Sim" at bounding box center [448, 217] width 55 height 17
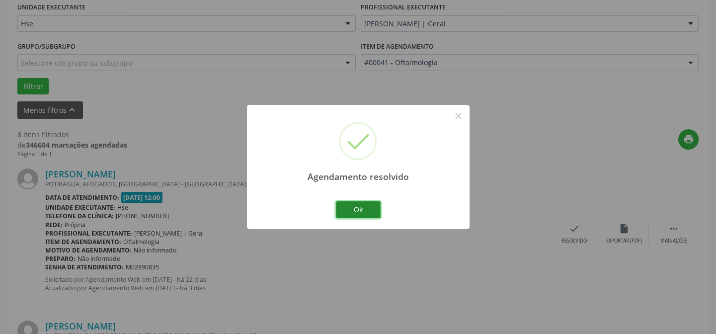
click at [357, 210] on button "Ok" at bounding box center [358, 209] width 45 height 17
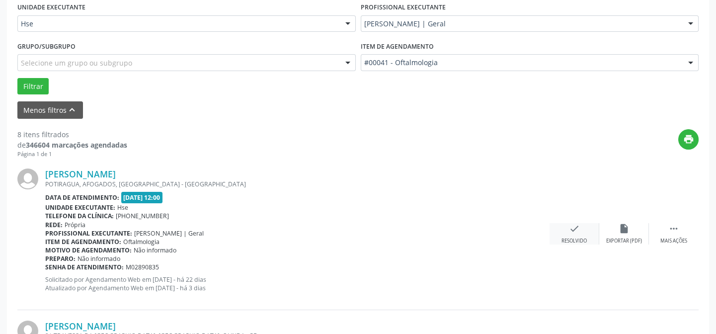
click at [559, 226] on div "check Resolvido" at bounding box center [575, 233] width 50 height 21
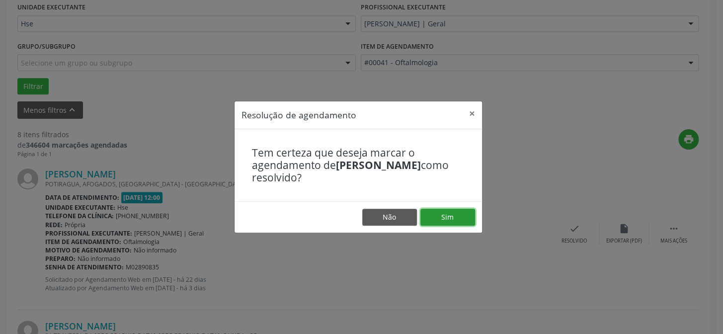
click at [460, 218] on button "Sim" at bounding box center [448, 217] width 55 height 17
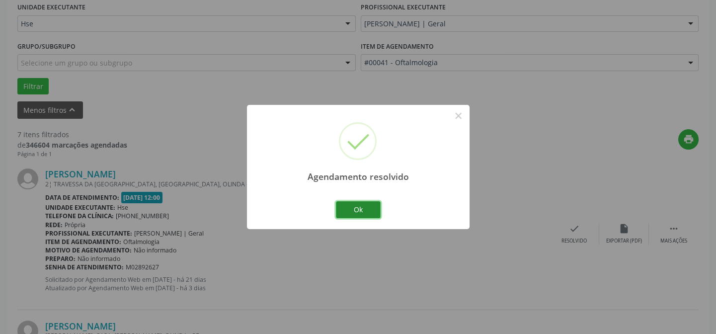
click at [366, 211] on button "Ok" at bounding box center [358, 209] width 45 height 17
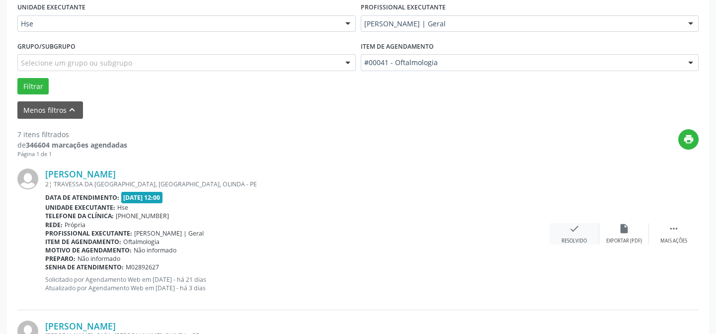
click at [574, 228] on icon "check" at bounding box center [574, 228] width 11 height 11
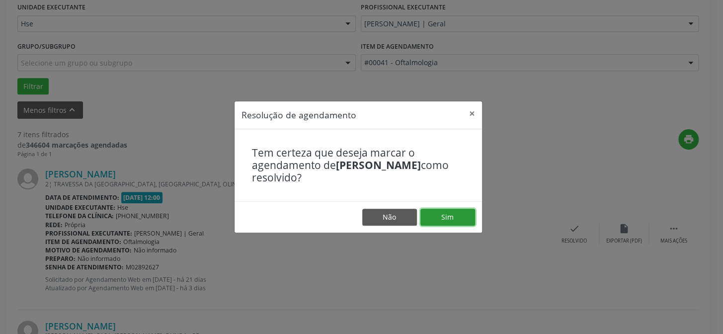
click at [444, 218] on button "Sim" at bounding box center [448, 217] width 55 height 17
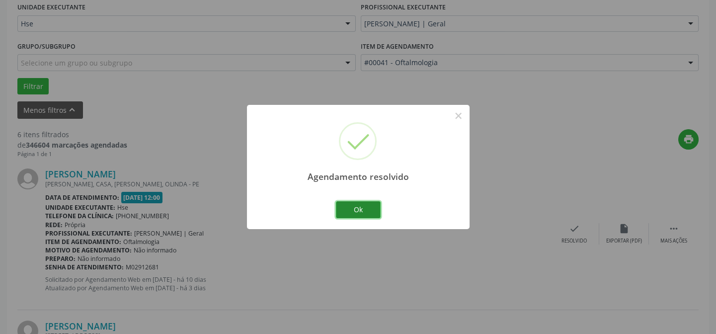
click at [357, 213] on button "Ok" at bounding box center [358, 209] width 45 height 17
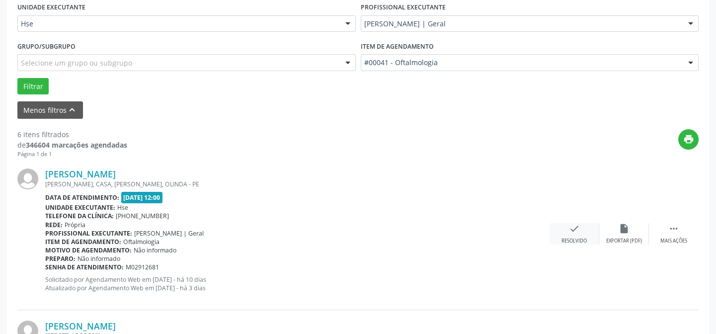
click at [576, 231] on icon "check" at bounding box center [574, 228] width 11 height 11
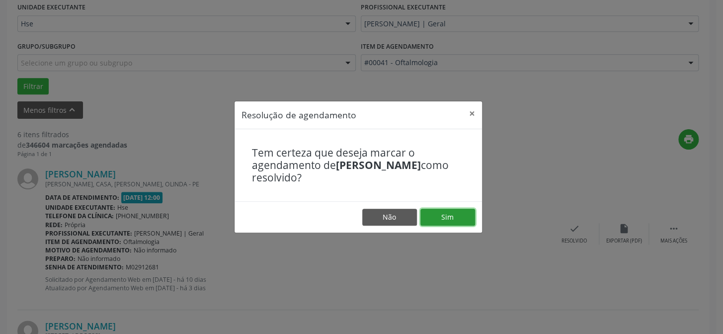
click at [450, 216] on button "Sim" at bounding box center [448, 217] width 55 height 17
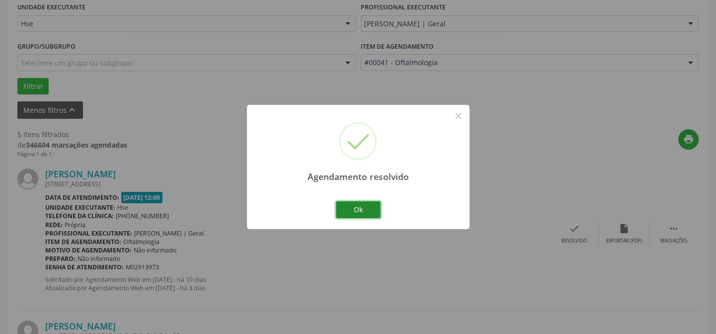
click at [378, 211] on button "Ok" at bounding box center [358, 209] width 45 height 17
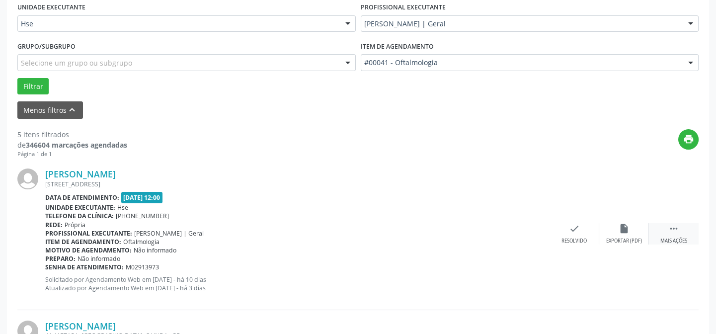
click at [662, 234] on div " Mais ações" at bounding box center [674, 233] width 50 height 21
click at [625, 235] on div "alarm_off Não compareceu" at bounding box center [625, 233] width 50 height 21
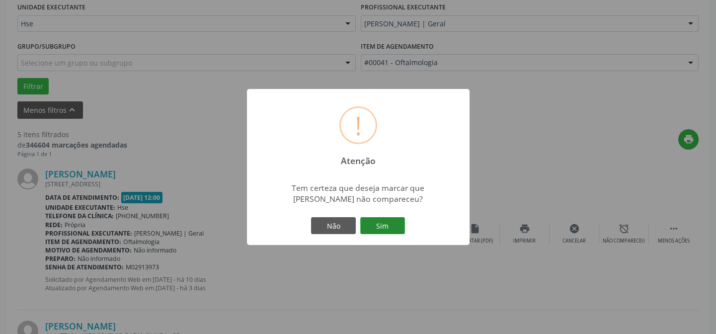
click at [373, 227] on button "Sim" at bounding box center [382, 225] width 45 height 17
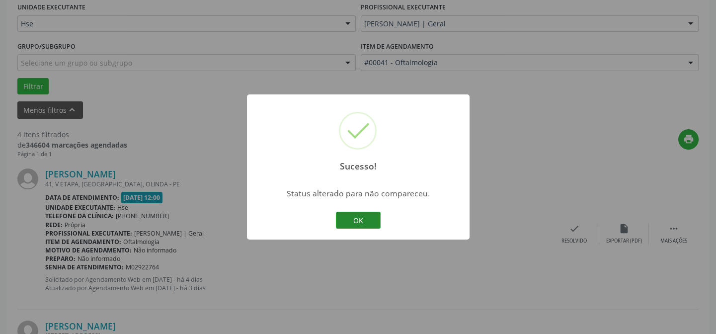
click at [353, 220] on button "OK" at bounding box center [358, 220] width 45 height 17
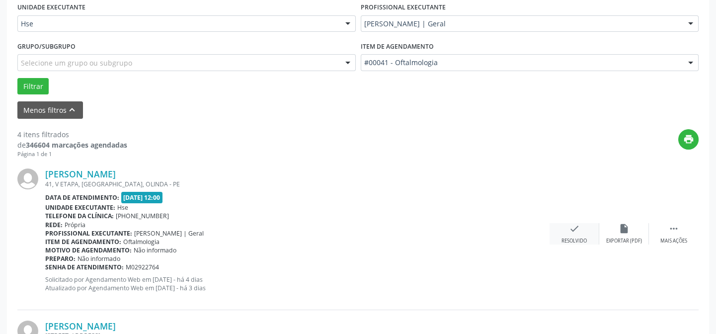
click at [568, 227] on div "check Resolvido" at bounding box center [575, 233] width 50 height 21
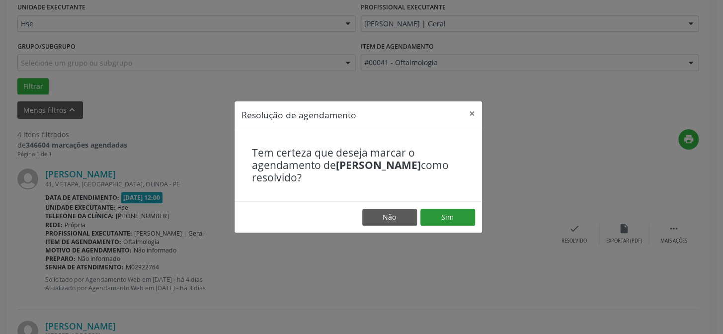
drag, startPoint x: 450, startPoint y: 227, endPoint x: 443, endPoint y: 221, distance: 8.9
click at [448, 226] on footer "Não Sim" at bounding box center [359, 216] width 248 height 31
click at [439, 217] on button "Sim" at bounding box center [448, 217] width 55 height 17
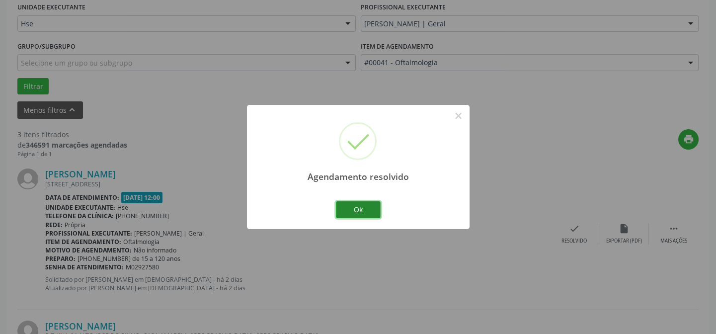
click at [346, 212] on button "Ok" at bounding box center [358, 209] width 45 height 17
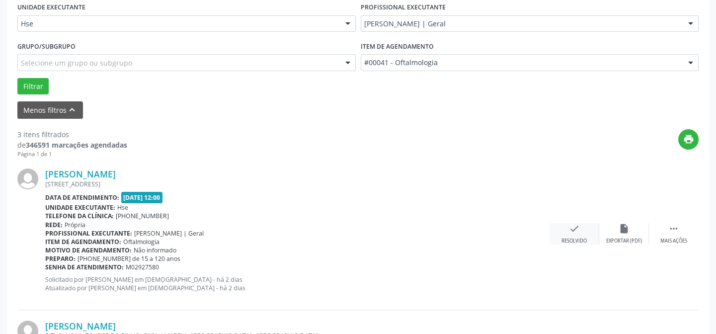
click at [588, 227] on div "check Resolvido" at bounding box center [575, 233] width 50 height 21
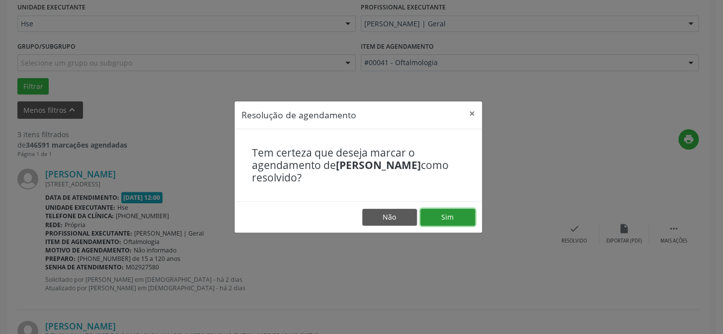
click at [445, 217] on button "Sim" at bounding box center [448, 217] width 55 height 17
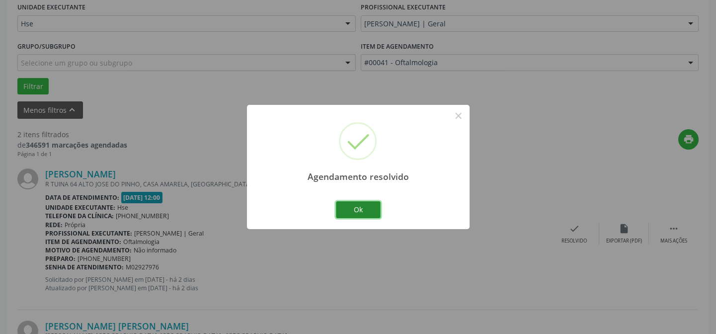
click at [358, 215] on button "Ok" at bounding box center [358, 209] width 45 height 17
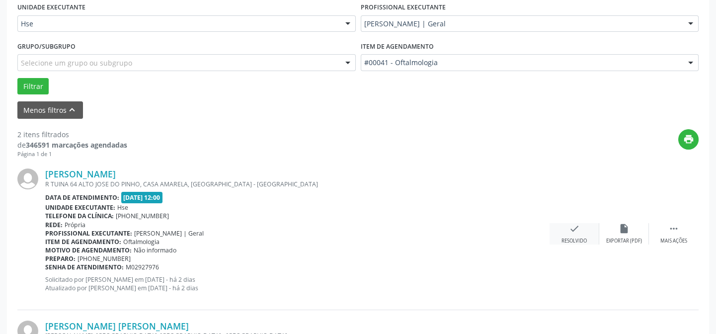
click at [573, 233] on icon "check" at bounding box center [574, 228] width 11 height 11
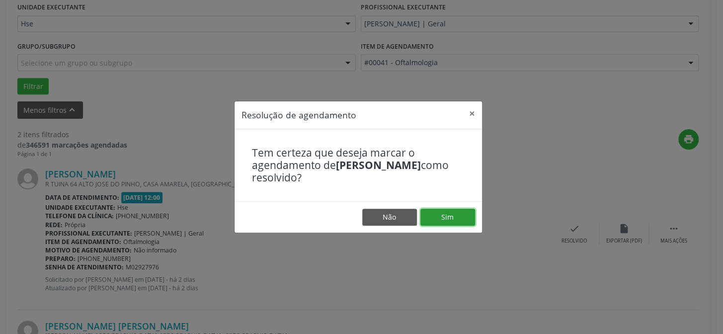
click at [456, 218] on button "Sim" at bounding box center [448, 217] width 55 height 17
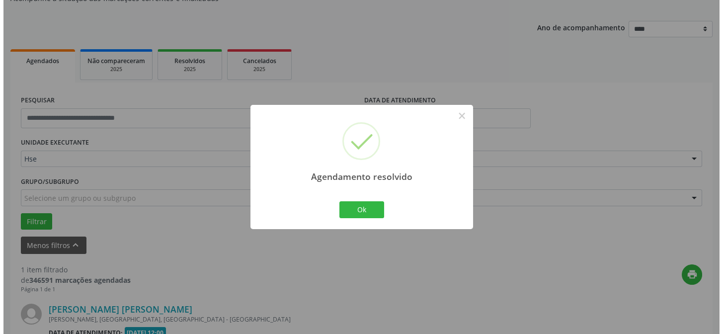
scroll to position [227, 0]
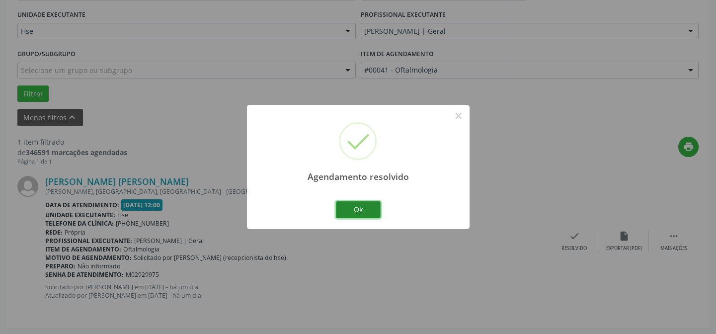
click at [370, 213] on button "Ok" at bounding box center [358, 209] width 45 height 17
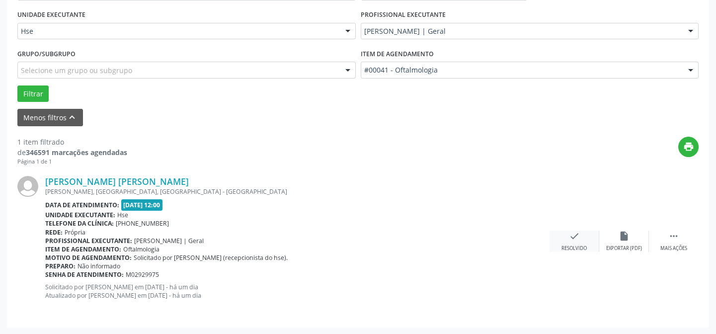
click at [569, 242] on div "check Resolvido" at bounding box center [575, 241] width 50 height 21
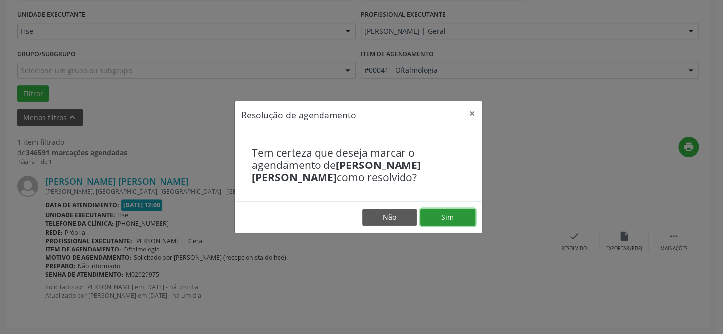
click at [461, 220] on button "Sim" at bounding box center [448, 217] width 55 height 17
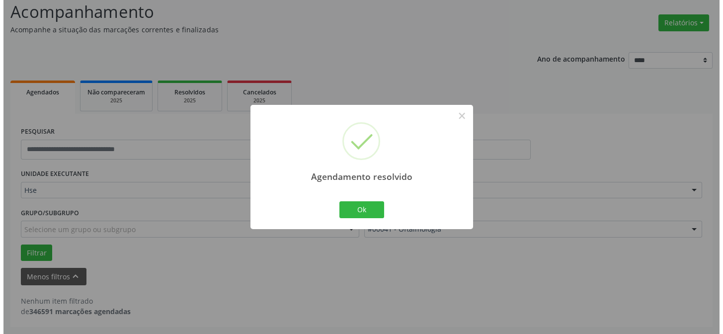
scroll to position [67, 0]
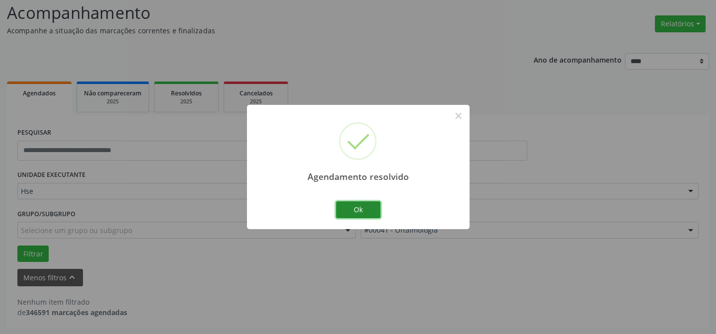
click at [347, 212] on button "Ok" at bounding box center [358, 209] width 45 height 17
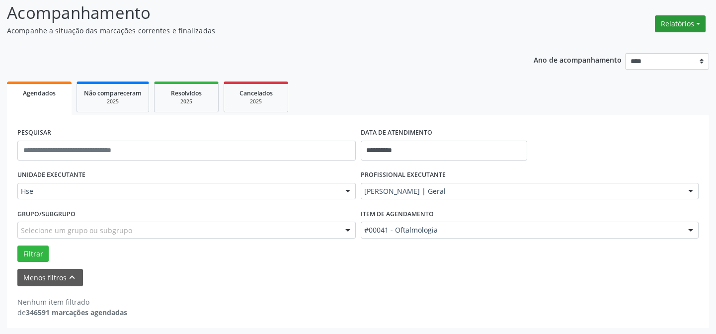
click at [662, 25] on button "Relatórios" at bounding box center [680, 23] width 51 height 17
click at [639, 43] on link "Agendamentos" at bounding box center [655, 45] width 107 height 14
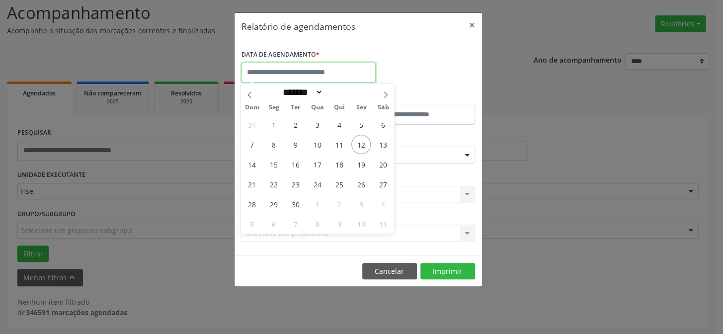
click at [292, 69] on input "text" at bounding box center [309, 73] width 134 height 20
click at [335, 144] on span "11" at bounding box center [339, 144] width 19 height 19
type input "**********"
click at [335, 144] on span "11" at bounding box center [339, 144] width 19 height 19
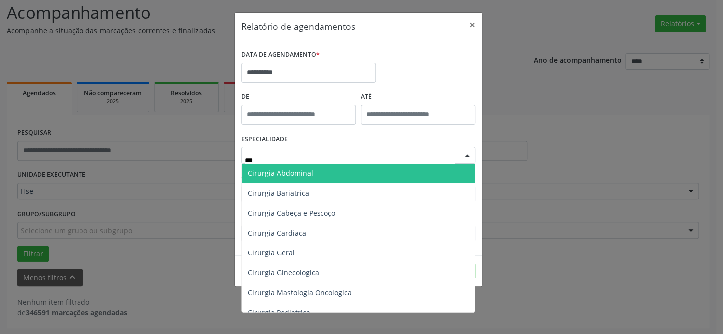
type input "****"
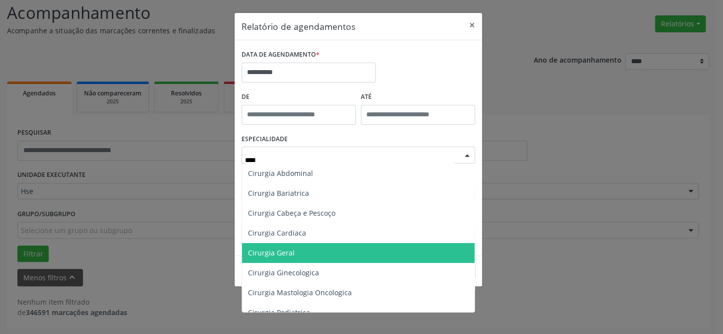
click at [286, 253] on span "Cirurgia Geral" at bounding box center [271, 252] width 47 height 9
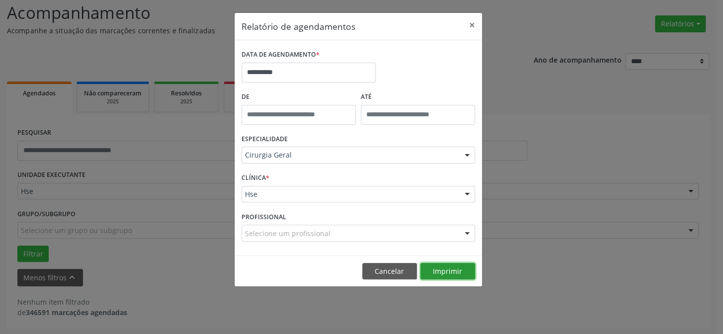
click at [445, 268] on button "Imprimir" at bounding box center [448, 271] width 55 height 17
click at [405, 267] on button "Cancelar" at bounding box center [389, 271] width 55 height 17
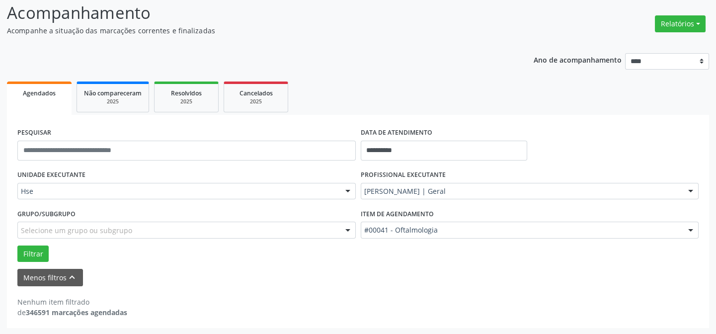
click at [432, 196] on div "[PERSON_NAME] | Geral" at bounding box center [530, 191] width 339 height 17
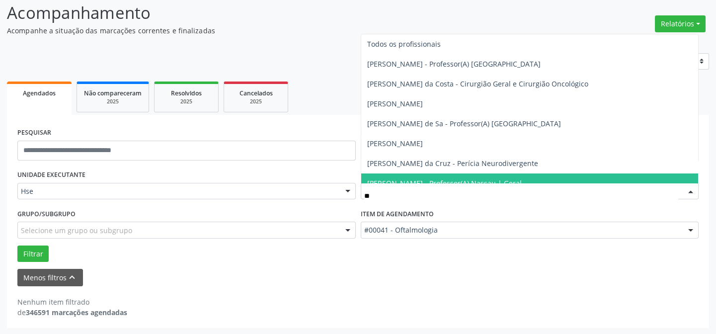
type input "***"
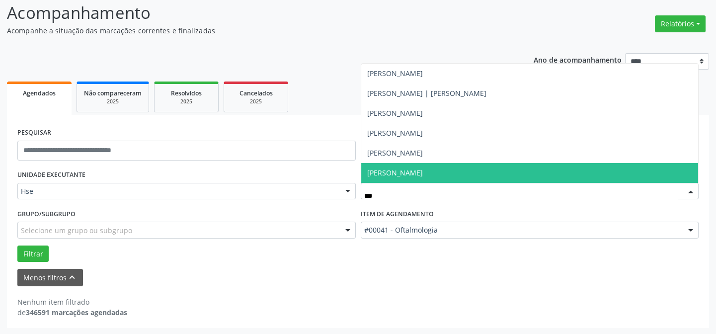
click at [418, 173] on span "[PERSON_NAME]" at bounding box center [530, 173] width 338 height 20
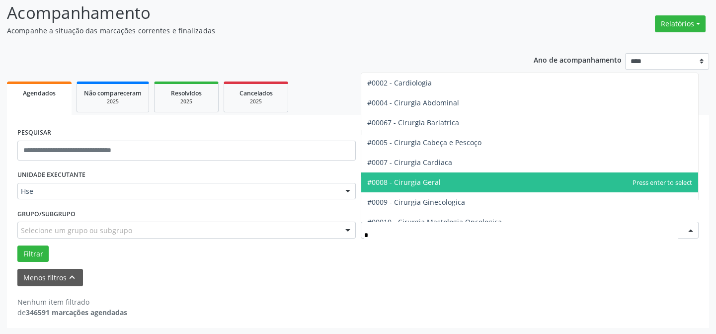
type input "**"
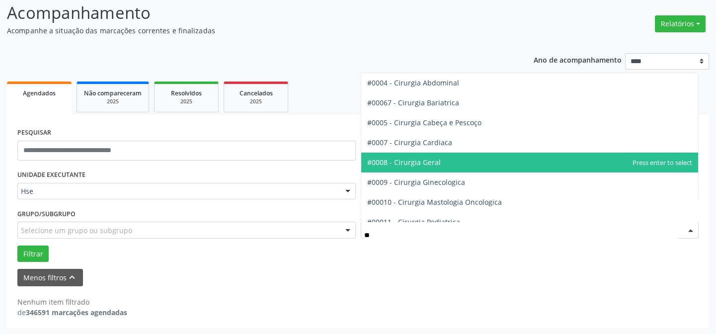
click at [386, 156] on span "#0008 - Cirurgia Geral" at bounding box center [530, 163] width 338 height 20
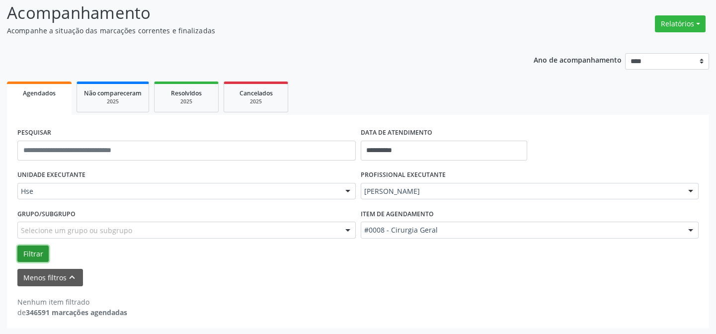
click at [34, 252] on button "Filtrar" at bounding box center [32, 254] width 31 height 17
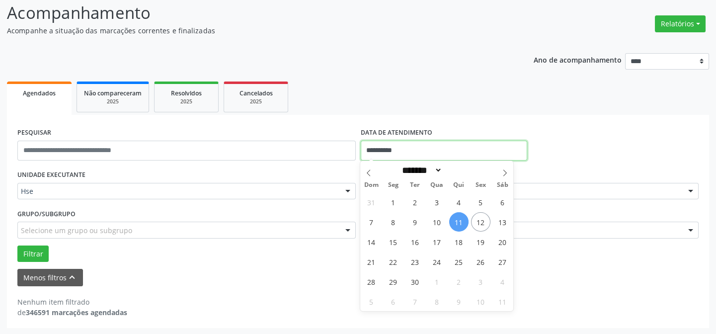
click at [397, 144] on input "**********" at bounding box center [444, 151] width 167 height 20
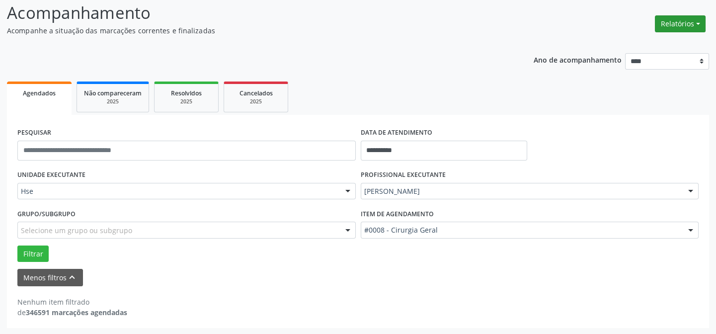
click at [662, 25] on button "Relatórios" at bounding box center [680, 23] width 51 height 17
click at [634, 45] on link "Agendamentos" at bounding box center [655, 45] width 107 height 14
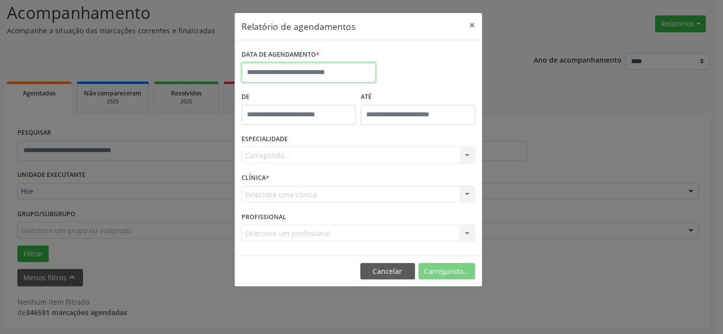
click at [295, 75] on input "text" at bounding box center [309, 73] width 134 height 20
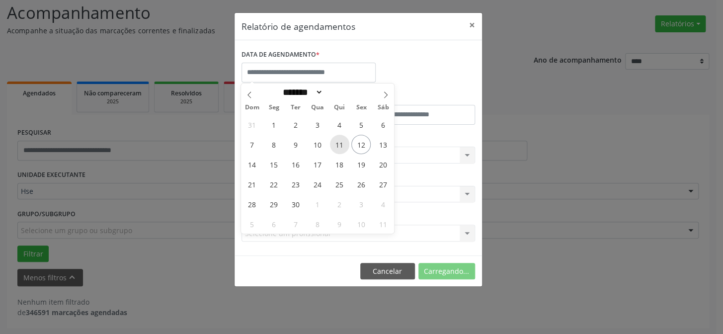
click at [340, 141] on span "11" at bounding box center [339, 144] width 19 height 19
type input "**********"
click at [340, 141] on span "11" at bounding box center [339, 144] width 19 height 19
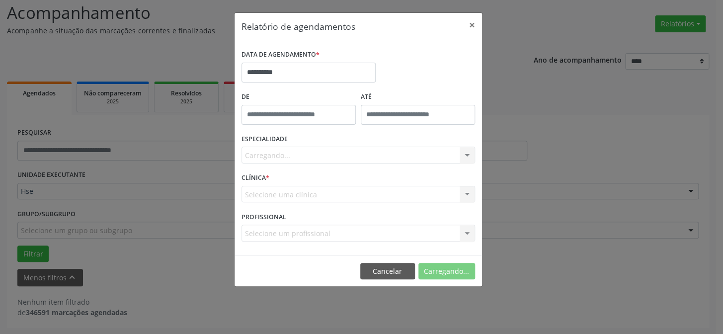
type input "*****"
click at [311, 111] on input "*****" at bounding box center [299, 115] width 114 height 20
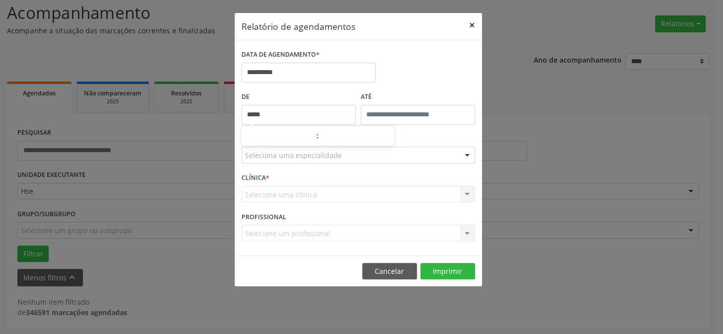
click at [470, 26] on button "×" at bounding box center [472, 25] width 20 height 24
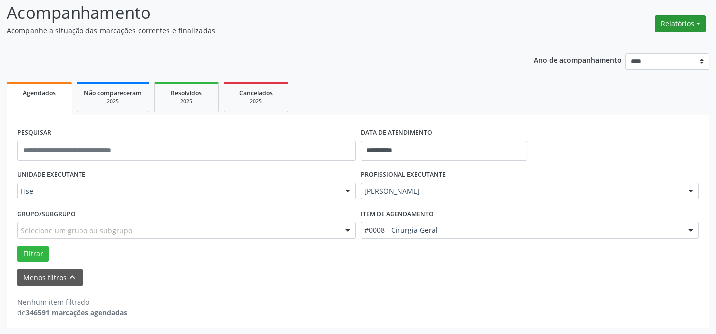
click at [662, 25] on button "Relatórios" at bounding box center [680, 23] width 51 height 17
click at [646, 44] on link "Agendamentos" at bounding box center [655, 45] width 107 height 14
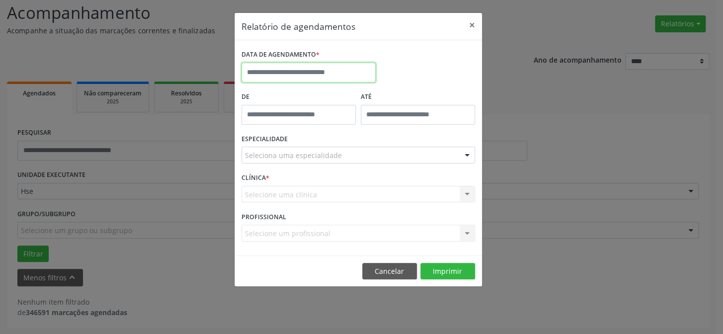
click at [347, 73] on input "text" at bounding box center [309, 73] width 134 height 20
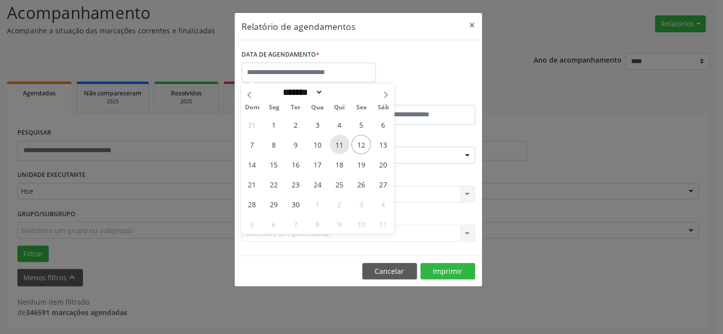
click at [336, 140] on span "11" at bounding box center [339, 144] width 19 height 19
type input "**********"
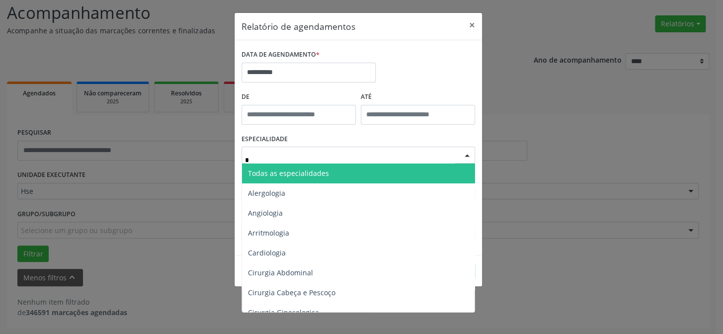
type input "**"
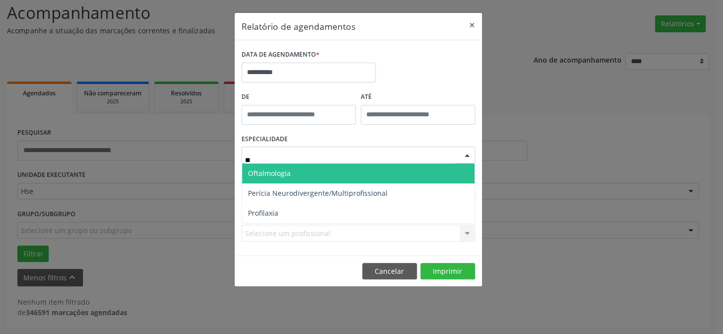
click at [318, 173] on span "Oftalmologia" at bounding box center [358, 174] width 233 height 20
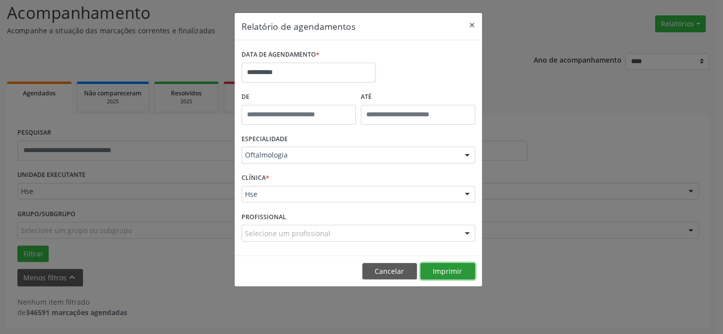
click at [450, 277] on button "Imprimir" at bounding box center [448, 271] width 55 height 17
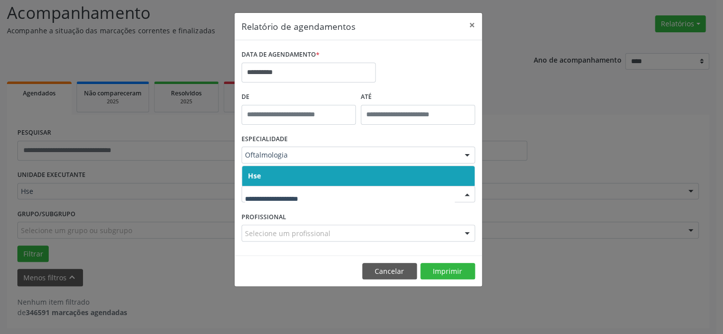
click at [328, 211] on div "PROFISSIONAL Selecione um profissional Nenhum resultado encontrado para: " " Nã…" at bounding box center [358, 228] width 239 height 39
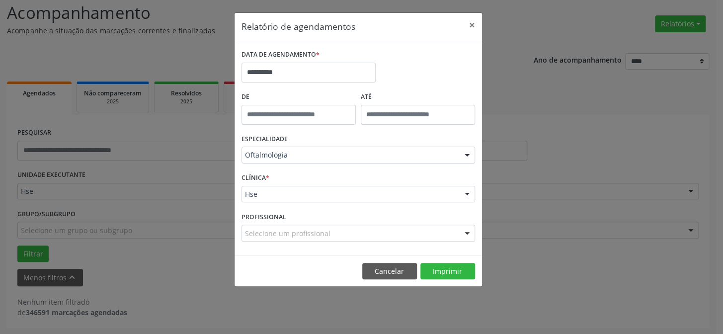
click at [324, 147] on div "Oftalmologia" at bounding box center [359, 155] width 234 height 17
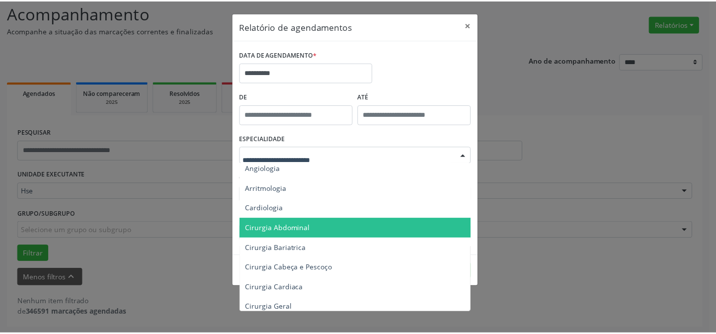
scroll to position [90, 0]
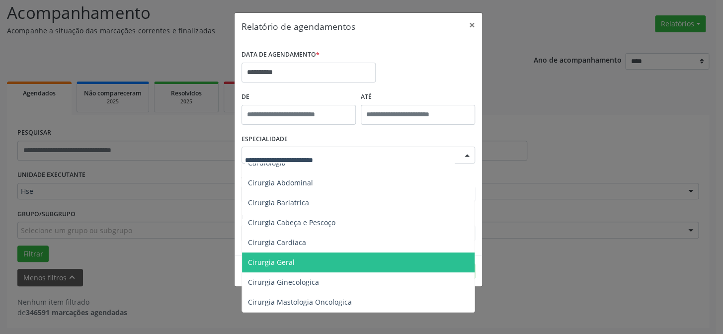
click at [305, 266] on span "Cirurgia Geral" at bounding box center [359, 263] width 234 height 20
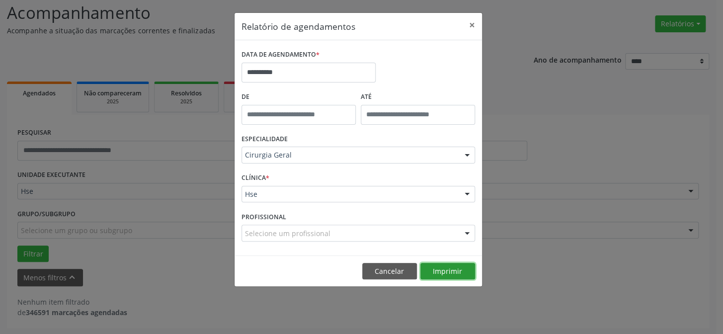
click at [443, 271] on button "Imprimir" at bounding box center [448, 271] width 55 height 17
click at [402, 267] on button "Cancelar" at bounding box center [389, 271] width 55 height 17
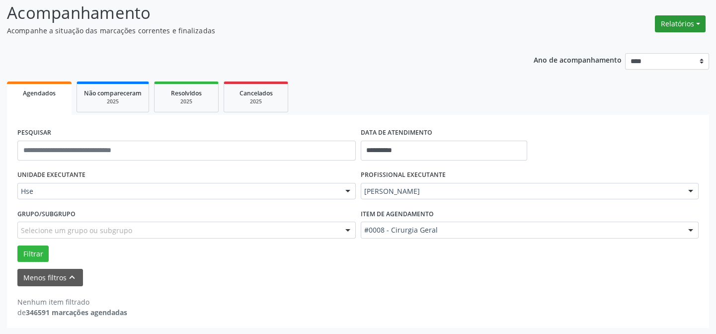
click at [662, 22] on button "Relatórios" at bounding box center [680, 23] width 51 height 17
click at [635, 41] on link "Agendamentos" at bounding box center [655, 45] width 107 height 14
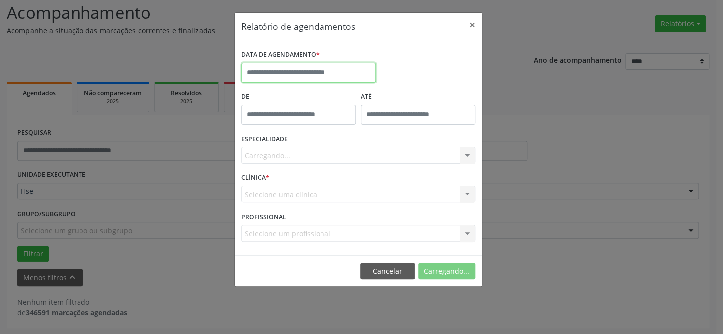
click at [343, 70] on input "text" at bounding box center [309, 73] width 134 height 20
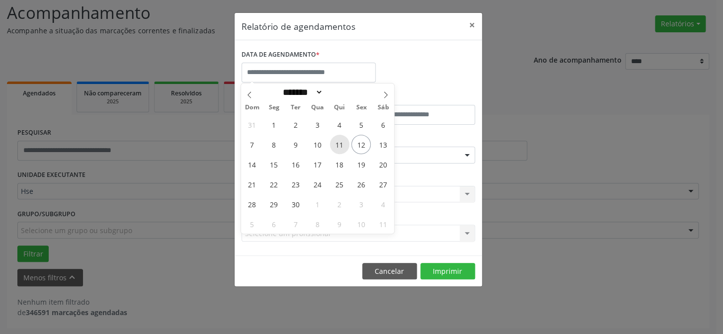
click at [345, 142] on span "11" at bounding box center [339, 144] width 19 height 19
type input "**********"
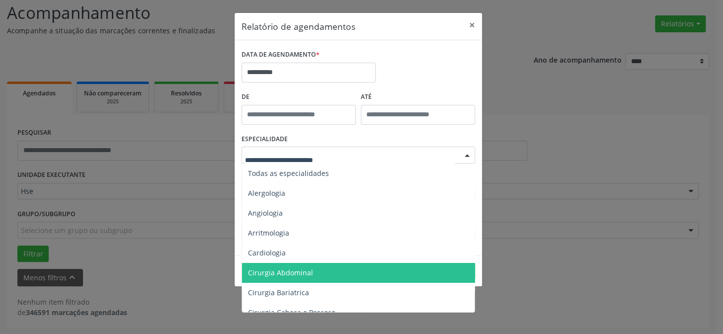
click at [307, 270] on span "Cirurgia Abdominal" at bounding box center [280, 272] width 65 height 9
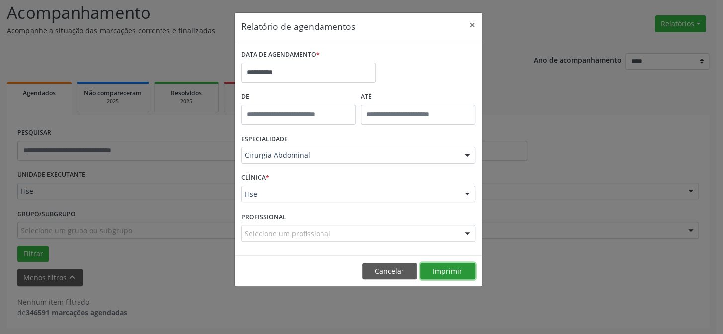
click at [449, 272] on button "Imprimir" at bounding box center [448, 271] width 55 height 17
click at [468, 27] on button "×" at bounding box center [472, 25] width 20 height 24
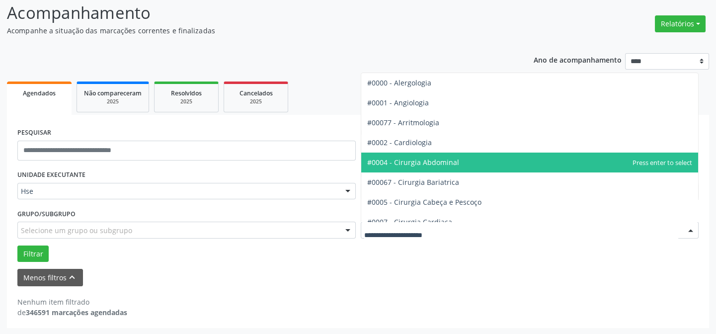
click at [438, 164] on span "#0004 - Cirurgia Abdominal" at bounding box center [413, 162] width 92 height 9
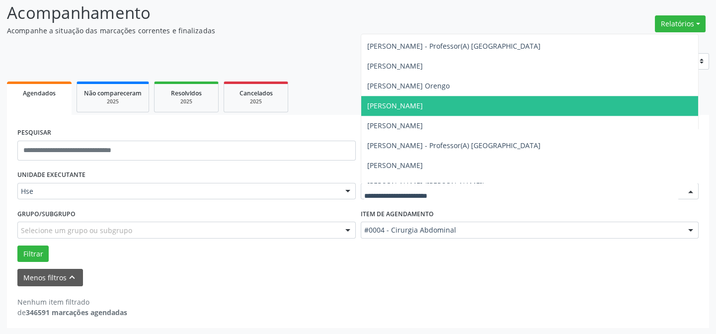
scroll to position [2350, 0]
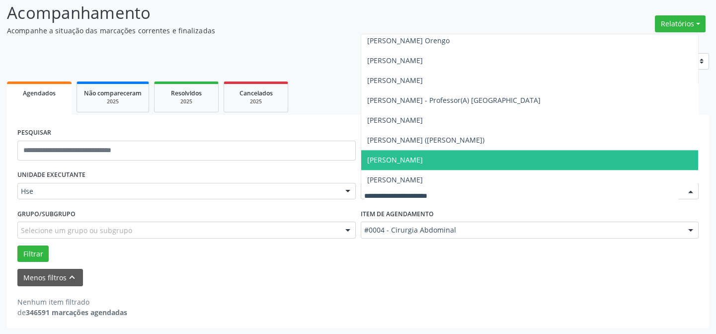
click at [415, 153] on span "[PERSON_NAME]" at bounding box center [530, 160] width 338 height 20
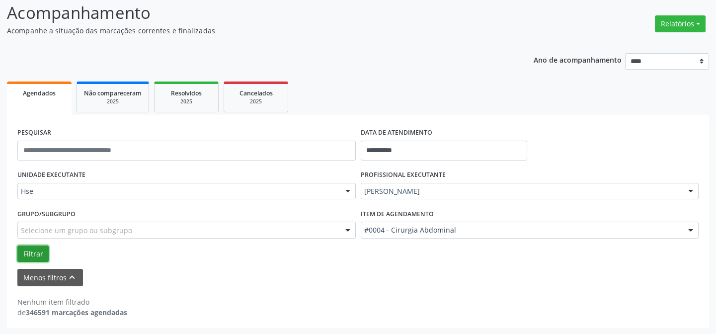
click at [28, 256] on button "Filtrar" at bounding box center [32, 254] width 31 height 17
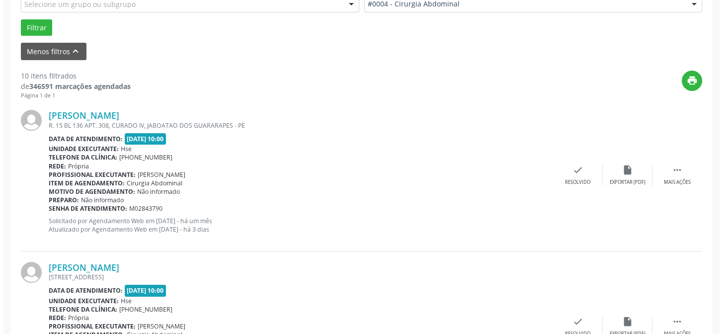
scroll to position [248, 0]
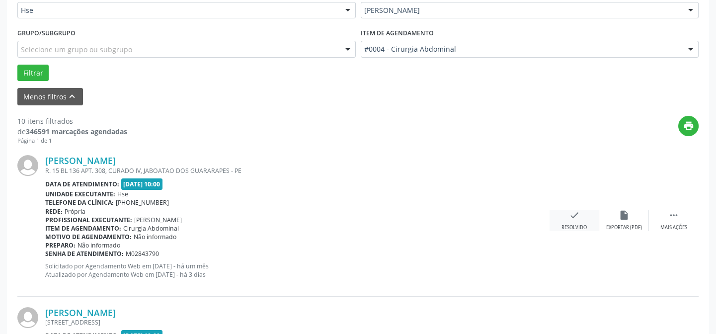
click at [572, 219] on icon "check" at bounding box center [574, 215] width 11 height 11
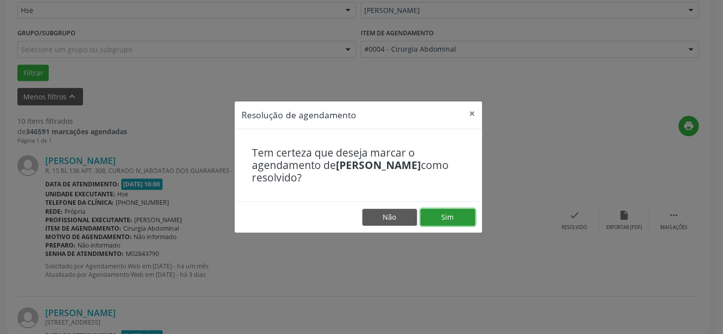
click at [441, 214] on button "Sim" at bounding box center [448, 217] width 55 height 17
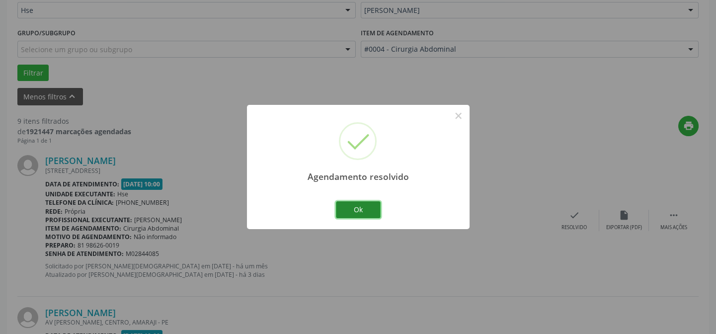
click at [363, 207] on button "Ok" at bounding box center [358, 209] width 45 height 17
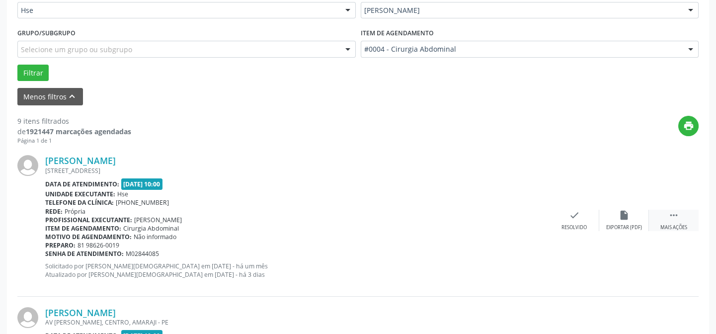
click at [662, 224] on div "Mais ações" at bounding box center [674, 227] width 27 height 7
click at [617, 224] on div "Não compareceu" at bounding box center [624, 227] width 42 height 7
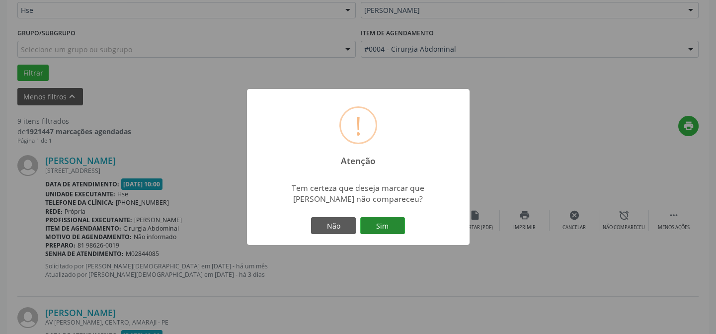
click at [383, 229] on button "Sim" at bounding box center [382, 225] width 45 height 17
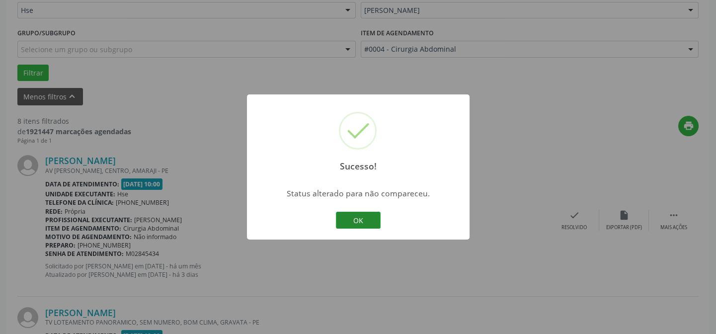
click at [359, 219] on button "OK" at bounding box center [358, 220] width 45 height 17
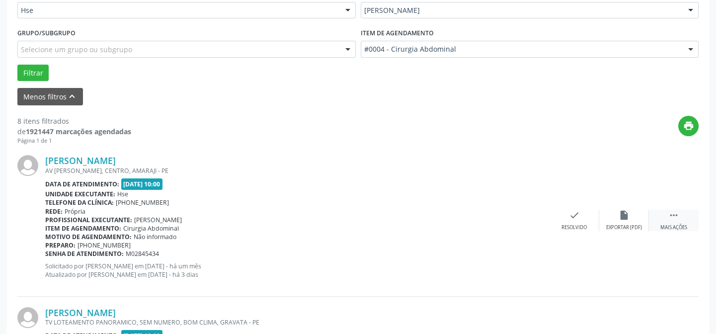
click at [662, 227] on div " Mais ações" at bounding box center [674, 220] width 50 height 21
click at [622, 223] on div "alarm_off Não compareceu" at bounding box center [625, 220] width 50 height 21
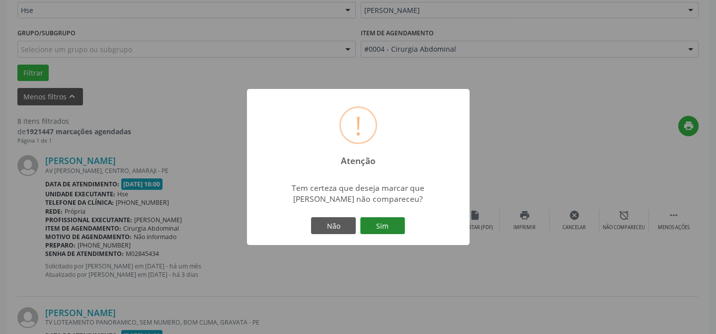
click at [373, 219] on button "Sim" at bounding box center [382, 225] width 45 height 17
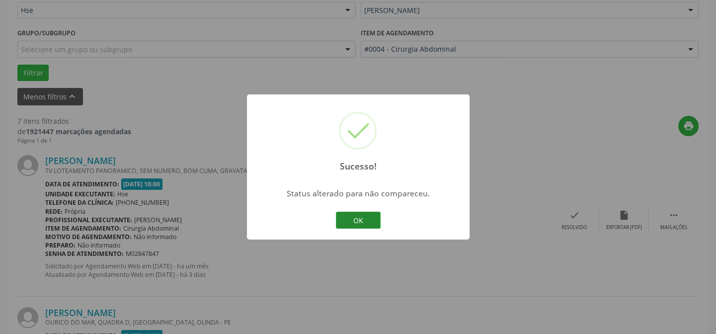
click at [348, 219] on button "OK" at bounding box center [358, 220] width 45 height 17
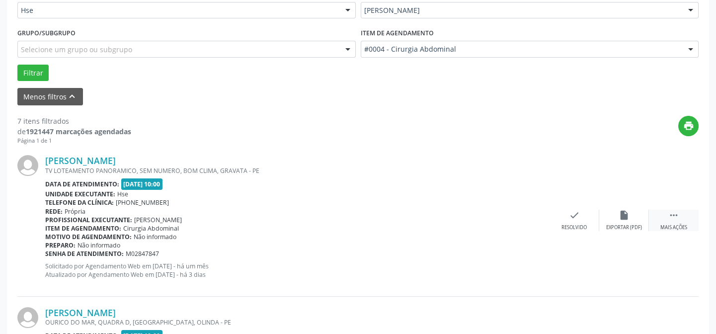
click at [662, 220] on div " Mais ações" at bounding box center [674, 220] width 50 height 21
click at [617, 218] on div "alarm_off Não compareceu" at bounding box center [625, 220] width 50 height 21
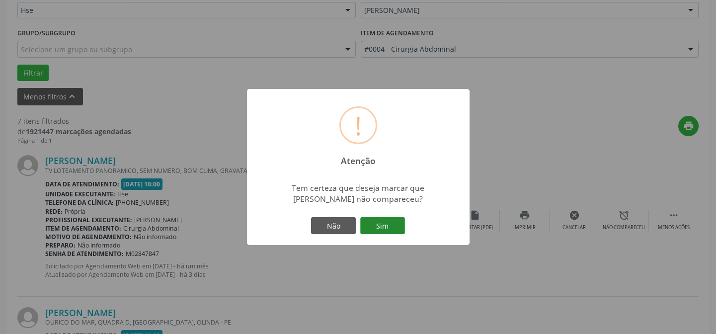
click at [391, 227] on button "Sim" at bounding box center [382, 225] width 45 height 17
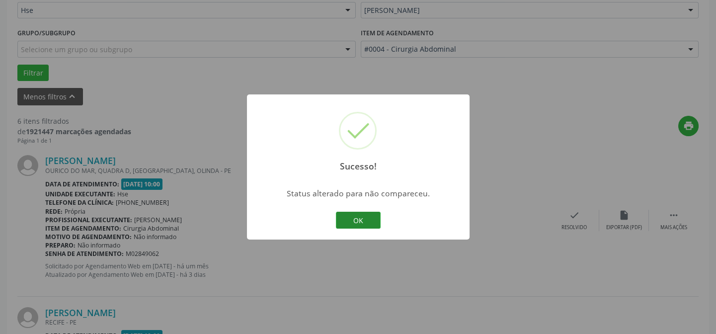
click at [354, 221] on button "OK" at bounding box center [358, 220] width 45 height 17
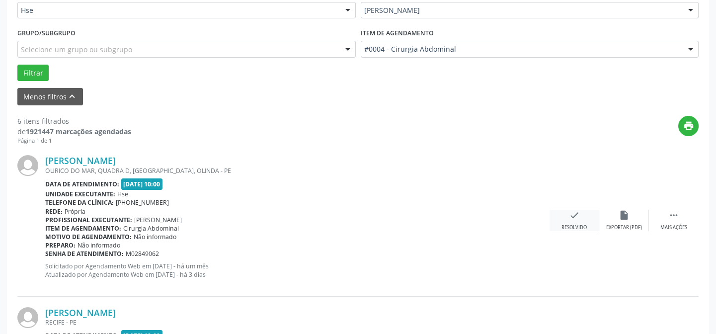
click at [588, 222] on div "check Resolvido" at bounding box center [575, 220] width 50 height 21
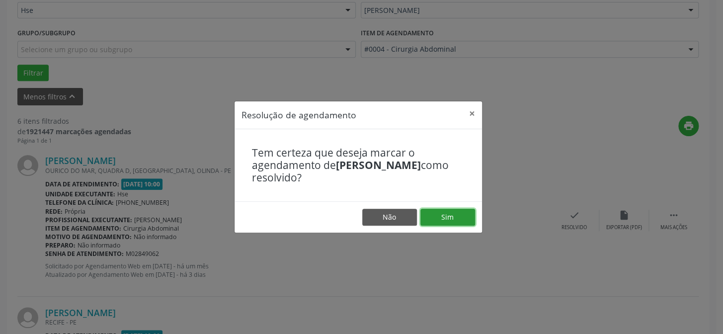
click at [453, 219] on button "Sim" at bounding box center [448, 217] width 55 height 17
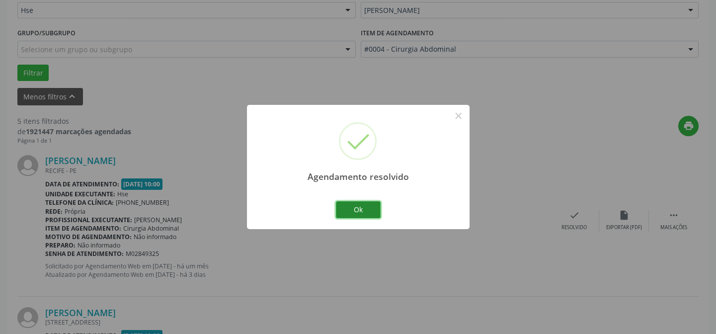
click at [377, 210] on button "Ok" at bounding box center [358, 209] width 45 height 17
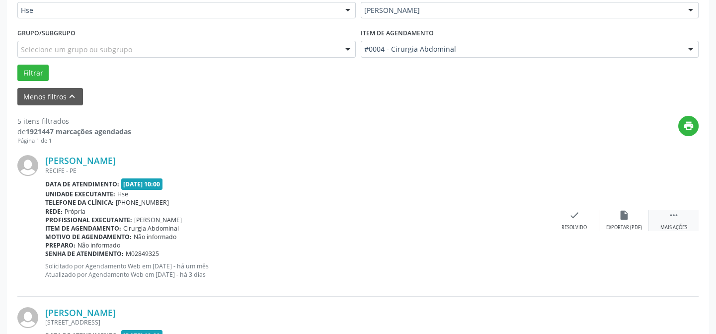
click at [662, 218] on icon "" at bounding box center [674, 215] width 11 height 11
click at [645, 221] on div "alarm_off Não compareceu" at bounding box center [625, 220] width 50 height 21
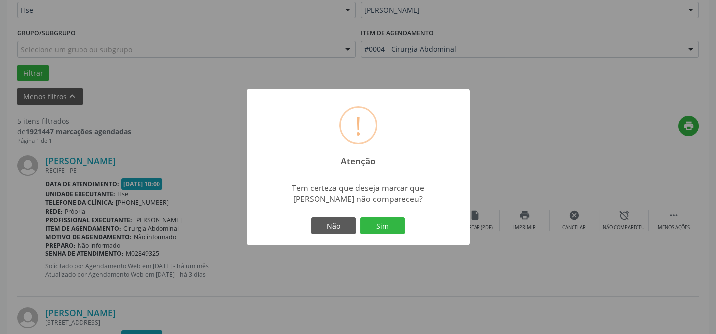
click at [408, 223] on div "! Atenção × Tem certeza que deseja marcar que Pedro Henrique Andrade Silva não …" at bounding box center [358, 167] width 223 height 156
click at [403, 223] on button "Sim" at bounding box center [382, 225] width 45 height 17
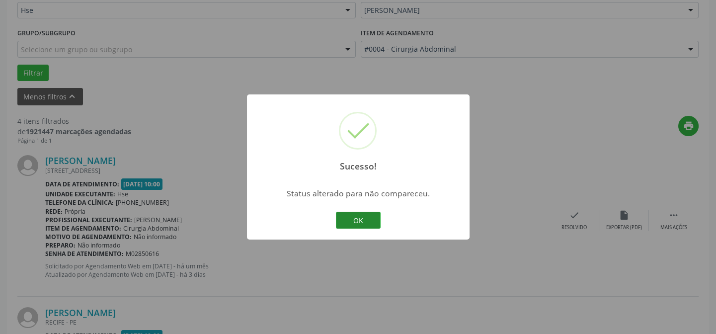
click at [358, 223] on button "OK" at bounding box center [358, 220] width 45 height 17
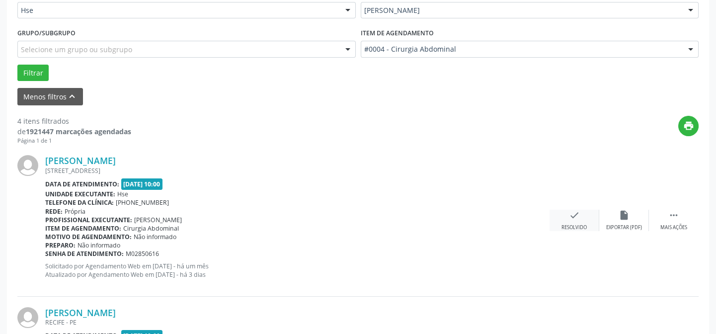
click at [559, 222] on div "check Resolvido" at bounding box center [575, 220] width 50 height 21
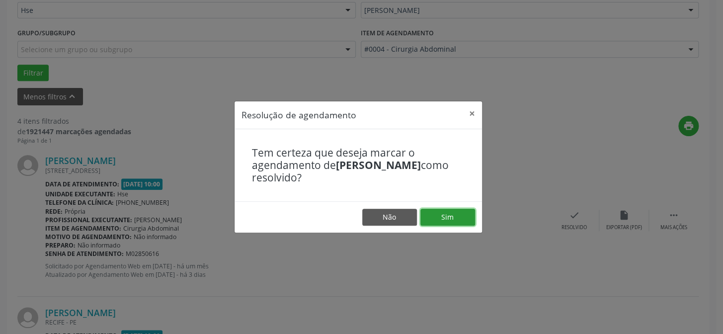
click at [443, 217] on button "Sim" at bounding box center [448, 217] width 55 height 17
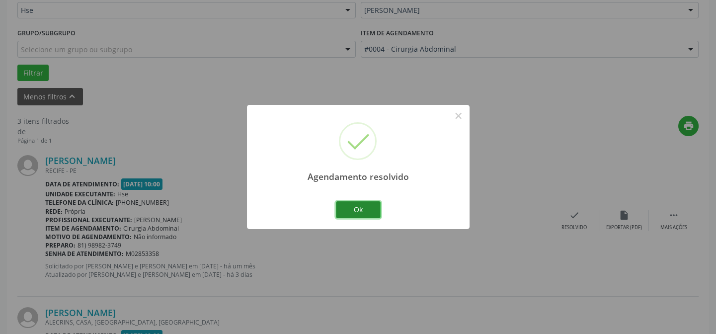
click at [359, 212] on button "Ok" at bounding box center [358, 209] width 45 height 17
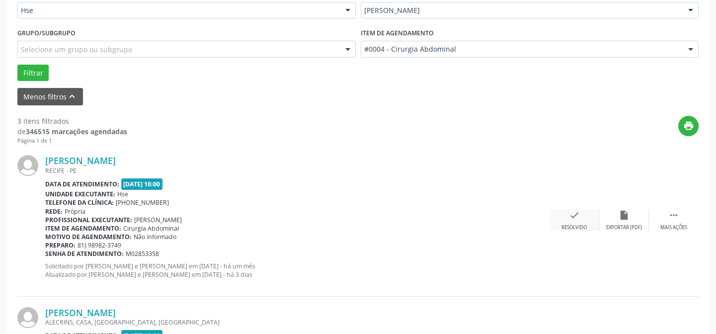
click at [568, 220] on div "check Resolvido" at bounding box center [575, 220] width 50 height 21
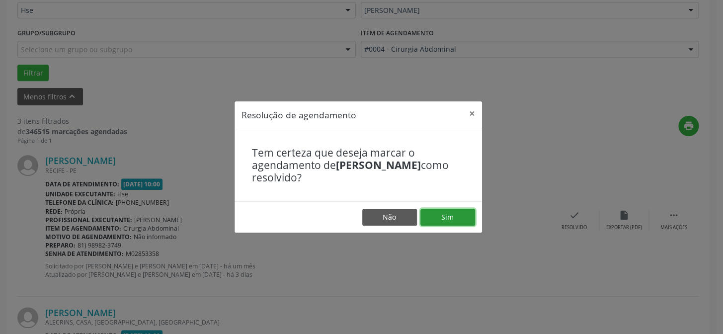
click at [429, 215] on button "Sim" at bounding box center [448, 217] width 55 height 17
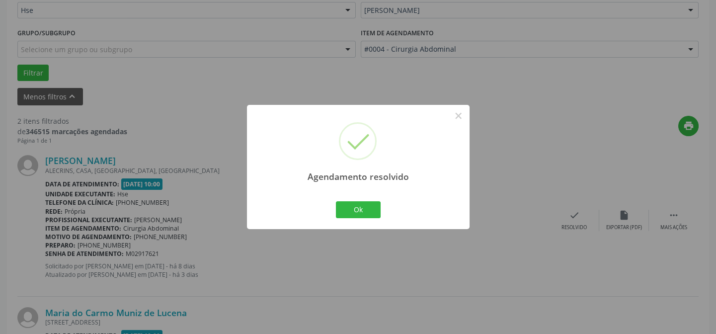
click at [392, 219] on div "Agendamento resolvido × Ok Cancel" at bounding box center [358, 167] width 223 height 124
click at [372, 213] on button "Ok" at bounding box center [358, 209] width 45 height 17
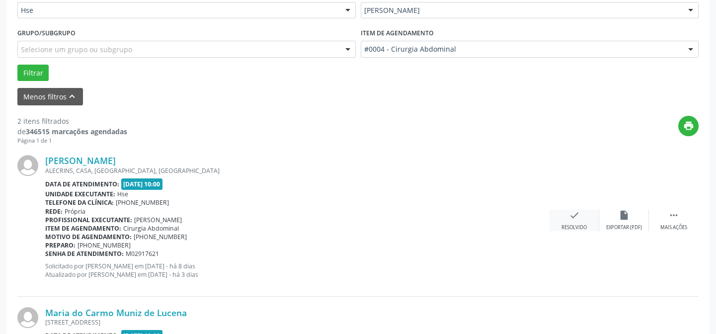
click at [587, 222] on div "check Resolvido" at bounding box center [575, 220] width 50 height 21
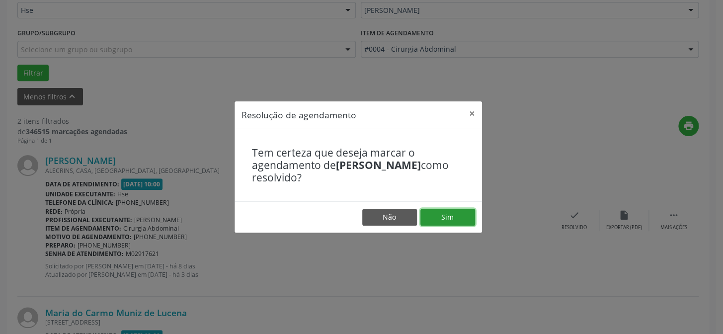
click at [459, 215] on button "Sim" at bounding box center [448, 217] width 55 height 17
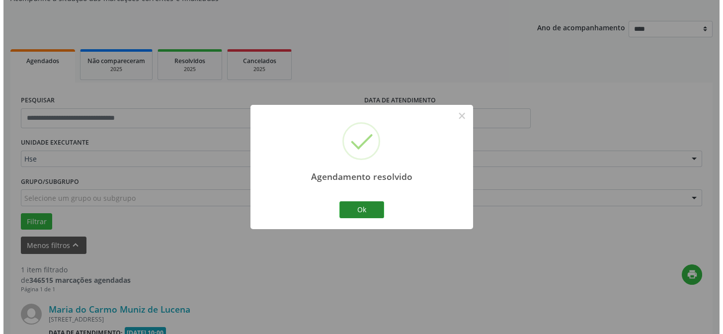
scroll to position [227, 0]
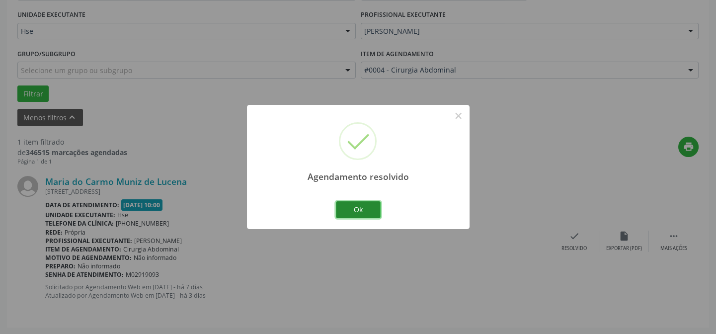
click at [363, 213] on button "Ok" at bounding box center [358, 209] width 45 height 17
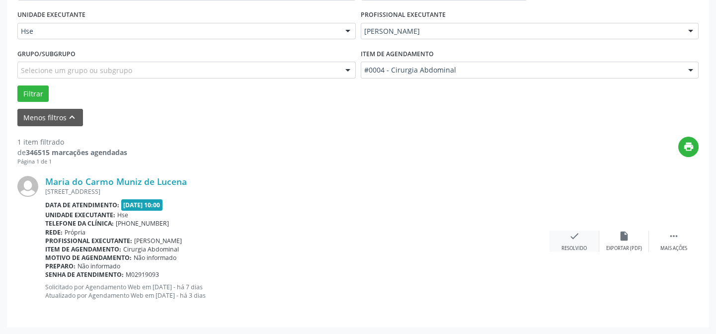
click at [570, 234] on icon "check" at bounding box center [574, 236] width 11 height 11
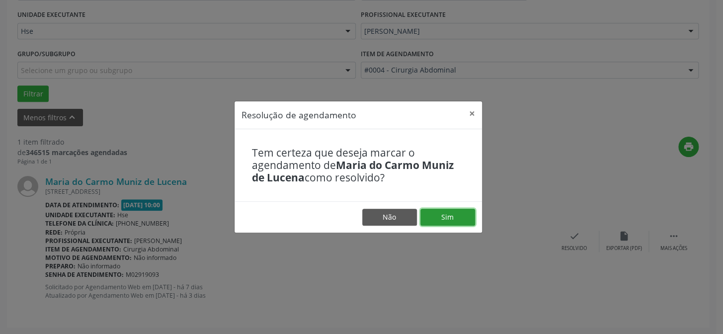
click at [458, 213] on button "Sim" at bounding box center [448, 217] width 55 height 17
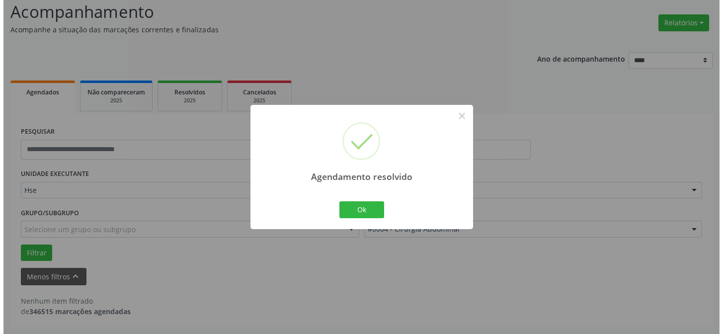
scroll to position [67, 0]
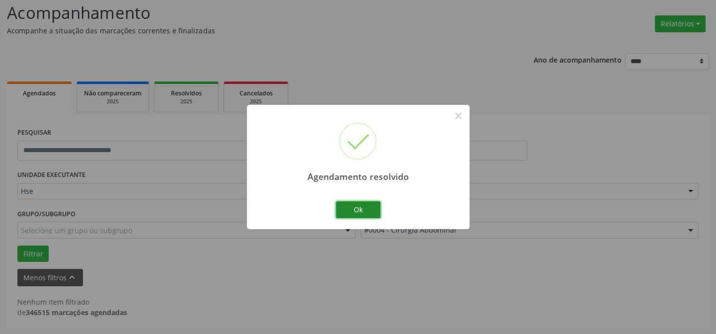
click at [350, 206] on button "Ok" at bounding box center [358, 209] width 45 height 17
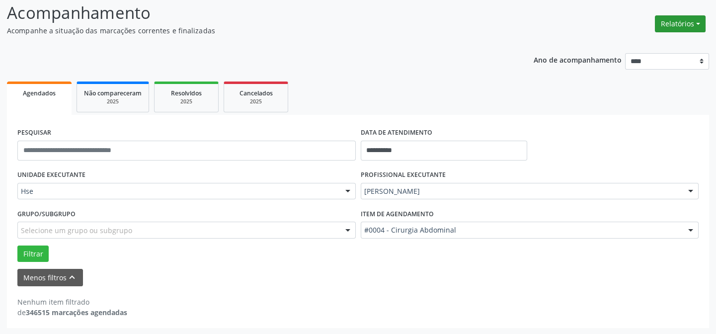
click at [662, 21] on button "Relatórios" at bounding box center [680, 23] width 51 height 17
click at [641, 38] on link "Agendamentos" at bounding box center [655, 45] width 107 height 14
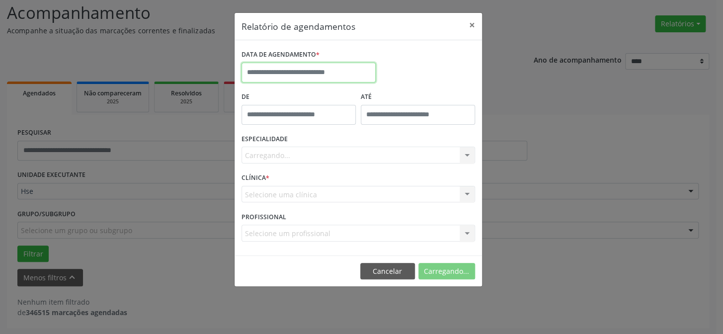
click at [280, 75] on input "text" at bounding box center [309, 73] width 134 height 20
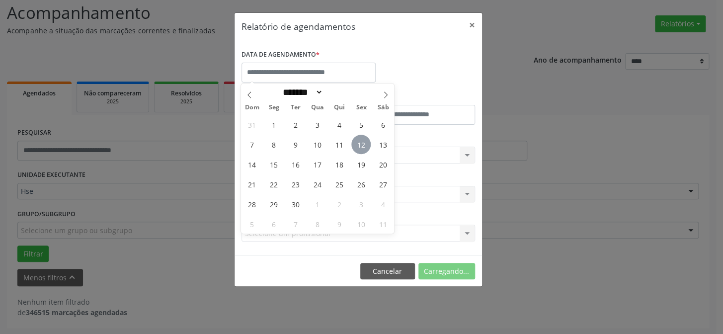
click at [367, 139] on span "12" at bounding box center [361, 144] width 19 height 19
type input "**********"
click at [367, 139] on span "12" at bounding box center [361, 144] width 19 height 19
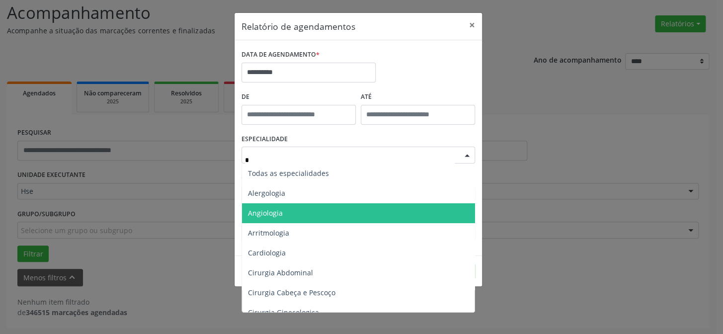
type input "**"
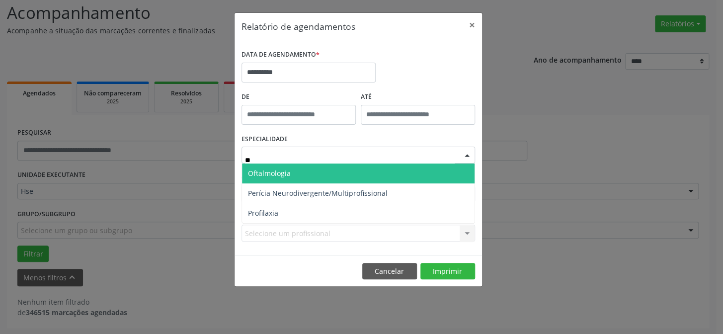
click at [336, 171] on span "Oftalmologia" at bounding box center [358, 174] width 233 height 20
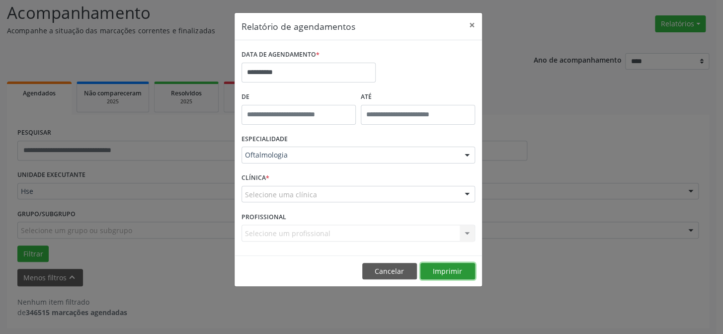
click at [453, 264] on button "Imprimir" at bounding box center [448, 271] width 55 height 17
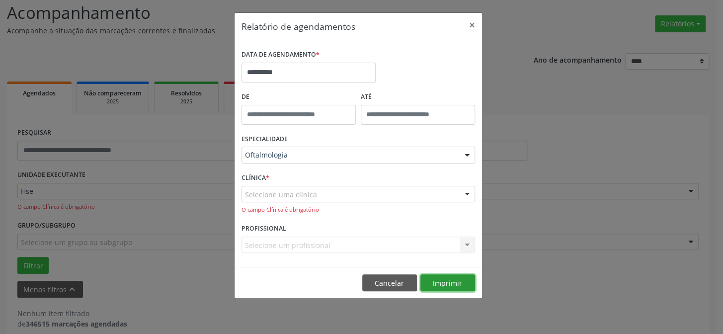
click at [425, 282] on button "Imprimir" at bounding box center [448, 282] width 55 height 17
click at [321, 194] on div "Selecione uma clínica" at bounding box center [359, 194] width 234 height 17
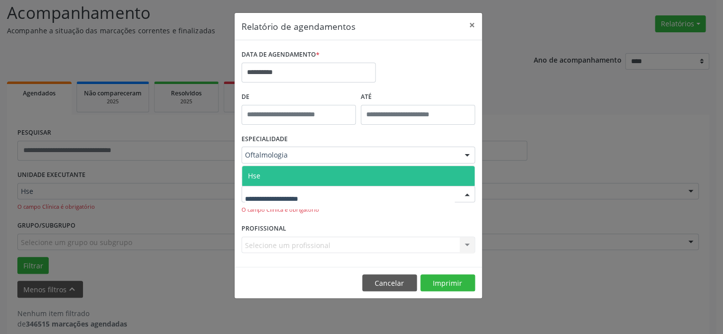
click at [332, 176] on span "Hse" at bounding box center [358, 176] width 233 height 20
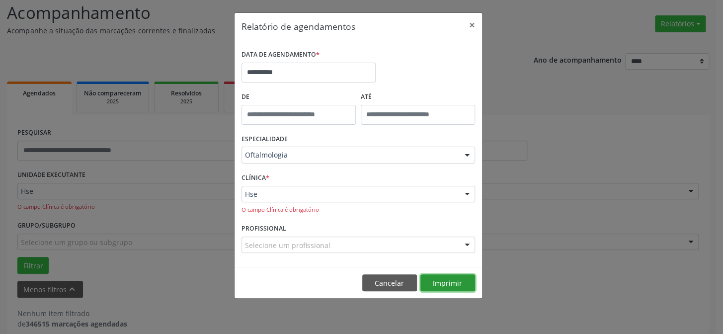
click at [460, 276] on button "Imprimir" at bounding box center [448, 282] width 55 height 17
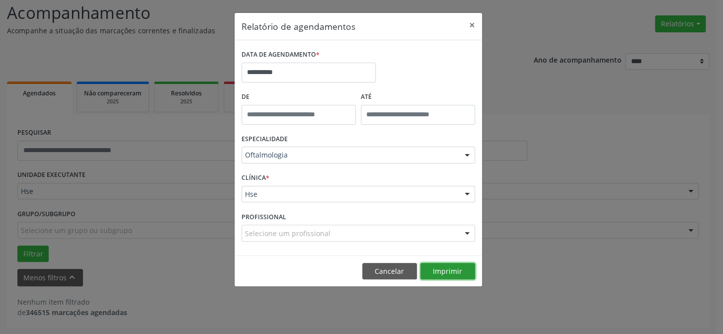
click at [435, 273] on button "Imprimir" at bounding box center [448, 271] width 55 height 17
click at [449, 272] on button "Imprimir" at bounding box center [448, 271] width 55 height 17
click at [439, 277] on button "Imprimir" at bounding box center [448, 271] width 55 height 17
